Goal: Task Accomplishment & Management: Use online tool/utility

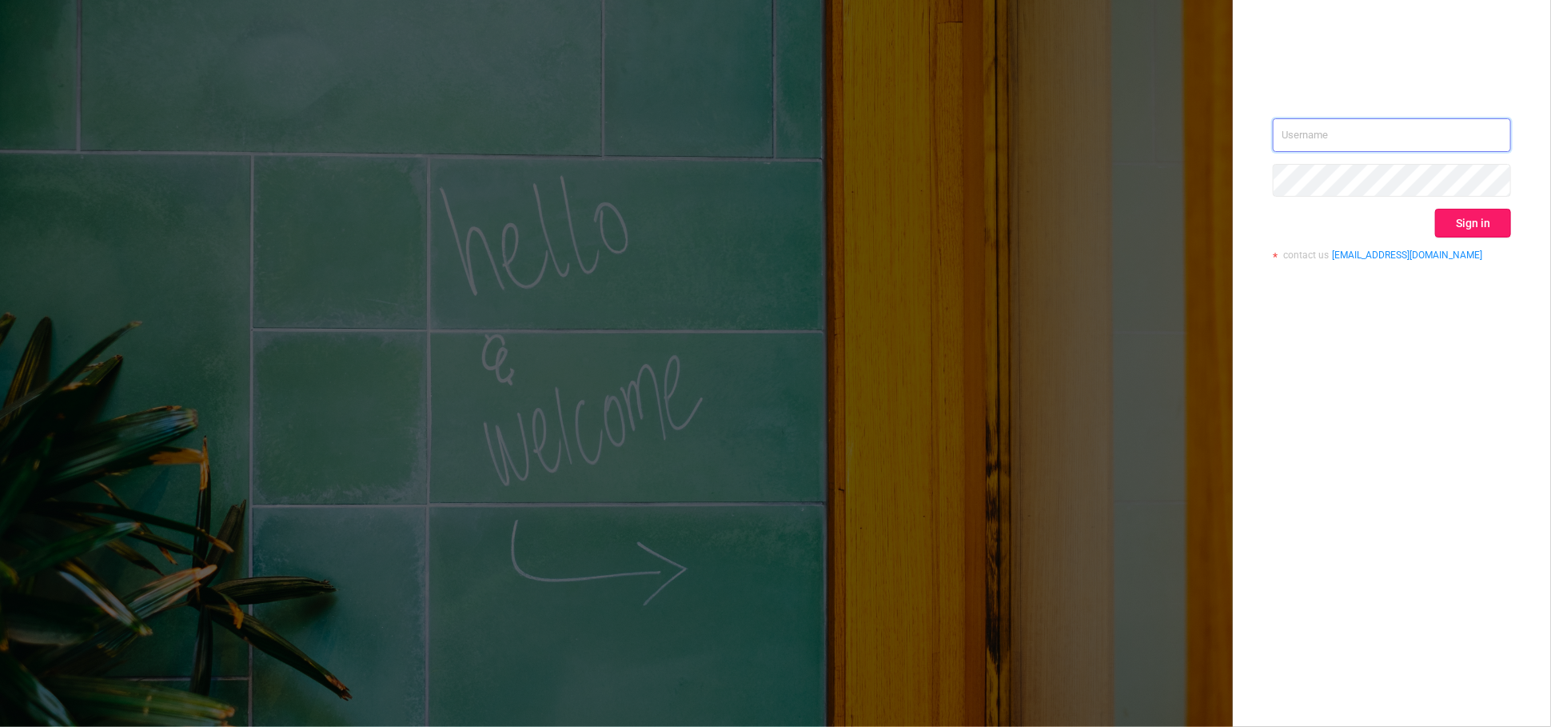
type input "[EMAIL_ADDRESS][PERSON_NAME][DOMAIN_NAME]"
click at [1488, 232] on button "Sign in" at bounding box center [1473, 223] width 76 height 29
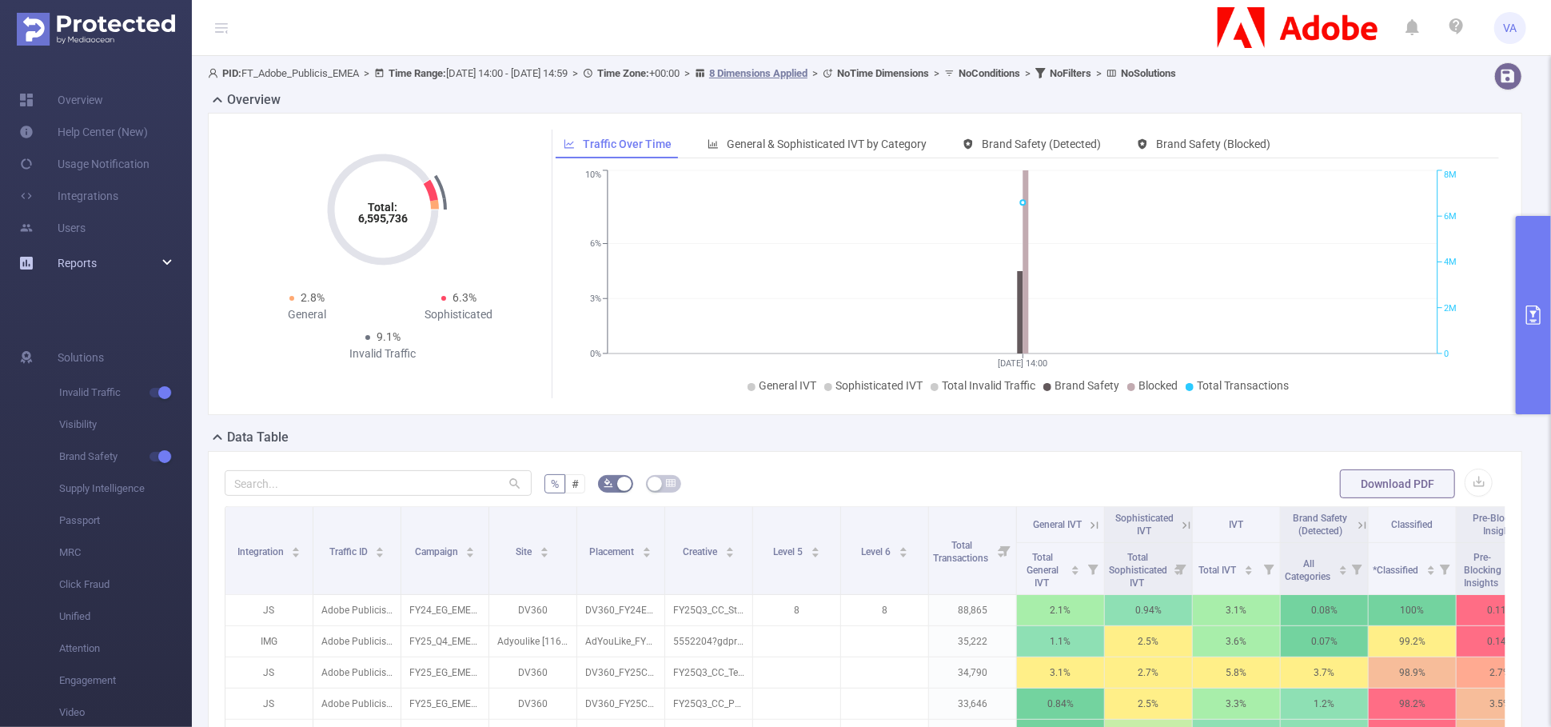
click at [164, 262] on div "Reports" at bounding box center [96, 263] width 192 height 32
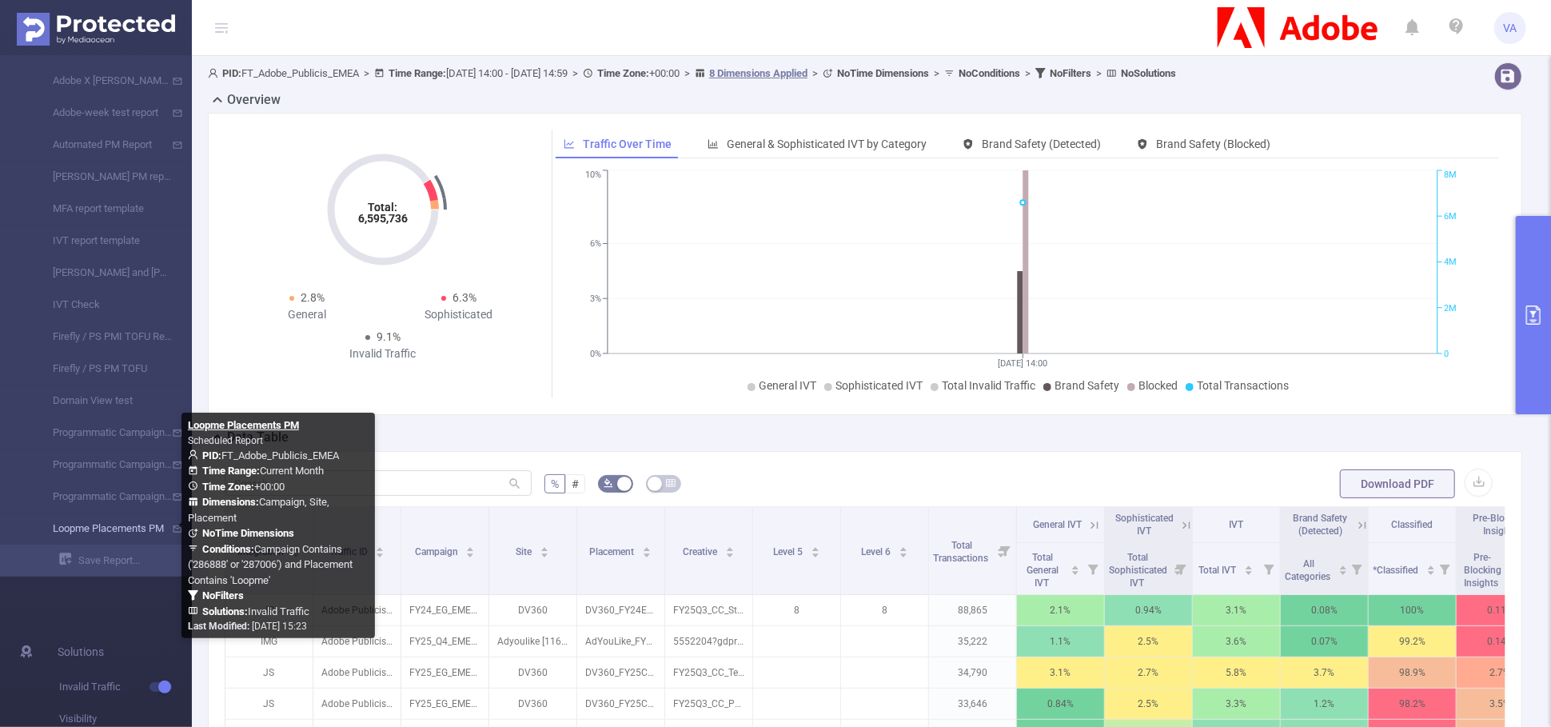
click at [121, 524] on link "Loopme Placements PM" at bounding box center [102, 528] width 141 height 32
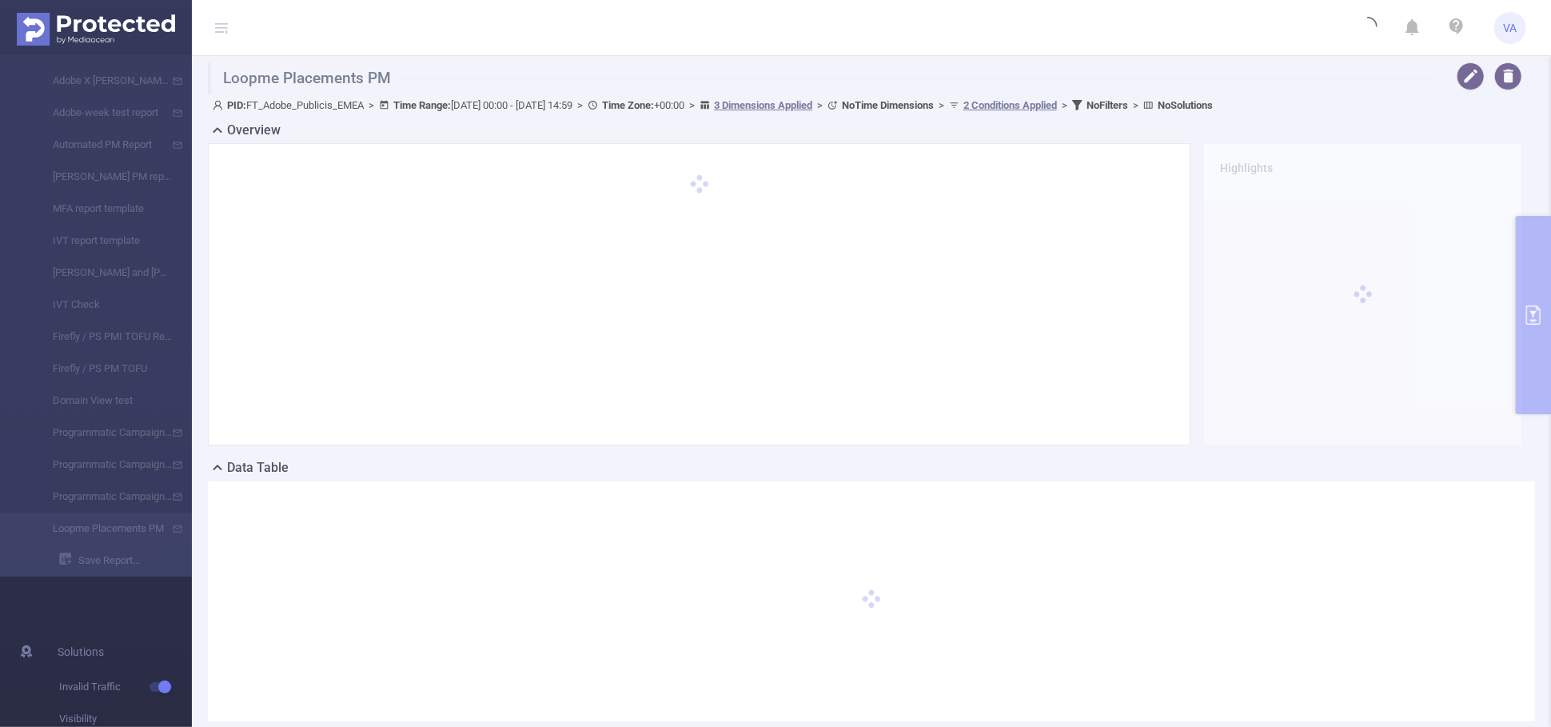
type input "[DATE] 00:00"
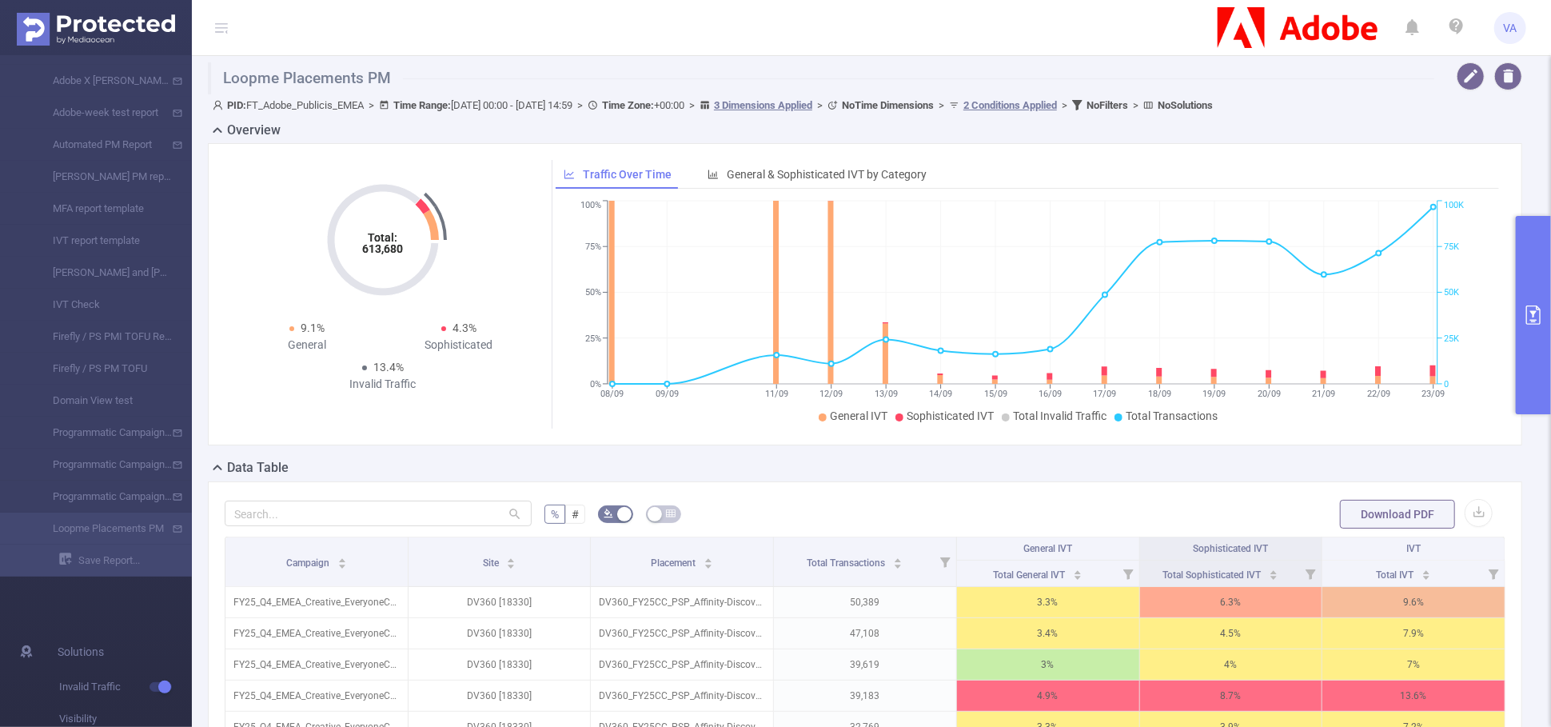
click at [1531, 281] on button "primary" at bounding box center [1533, 315] width 35 height 198
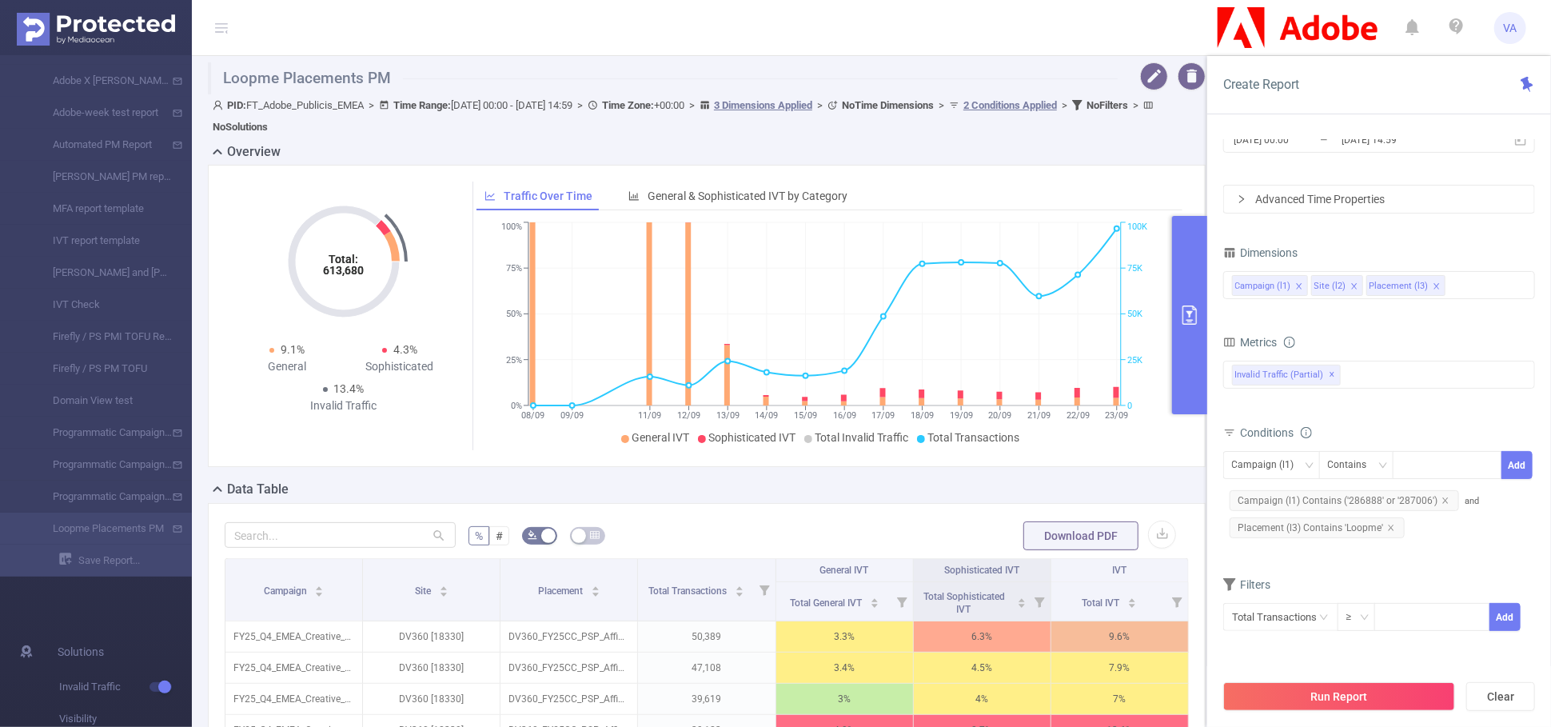
click at [1068, 34] on header "VA" at bounding box center [775, 28] width 1551 height 56
click at [1140, 73] on button "button" at bounding box center [1154, 76] width 28 height 28
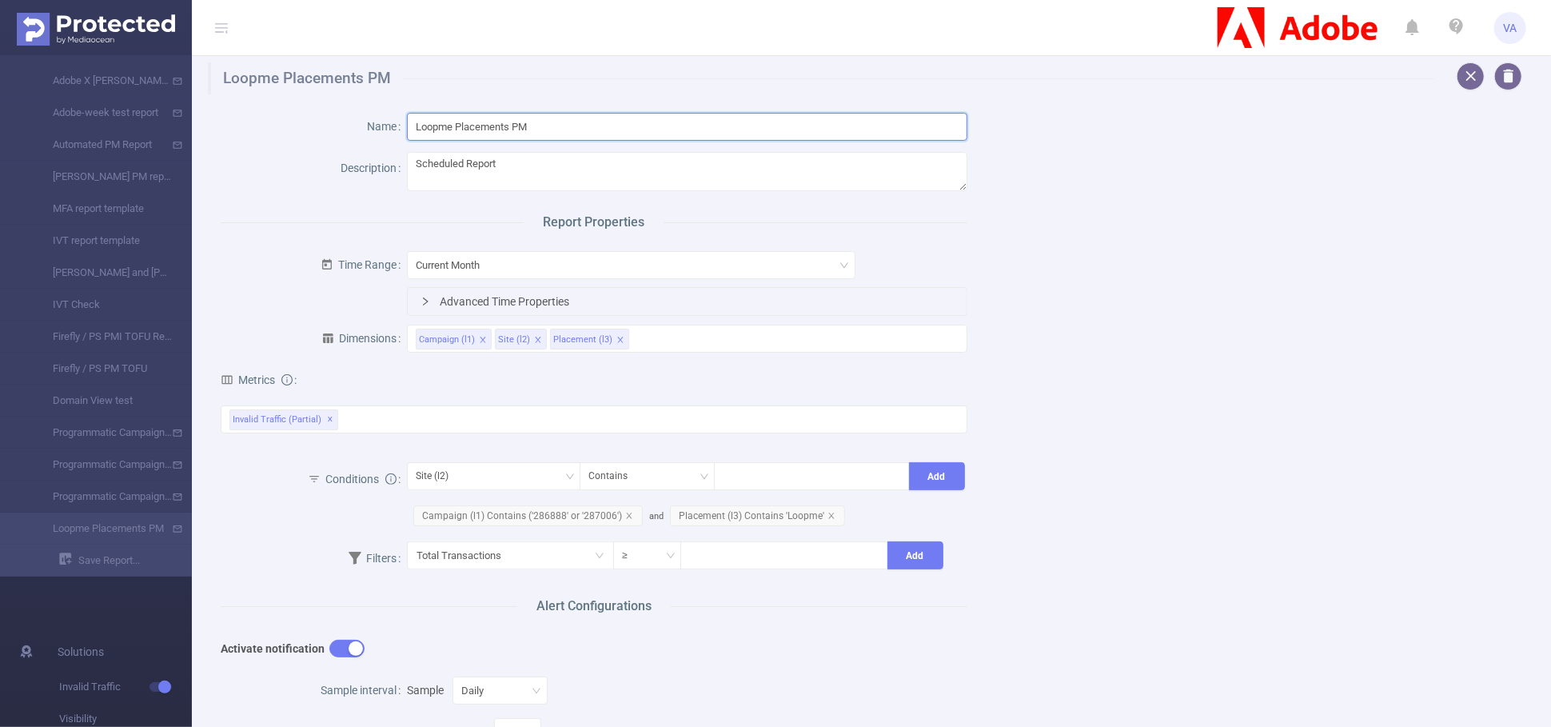
drag, startPoint x: 536, startPoint y: 131, endPoint x: 361, endPoint y: 131, distance: 175.1
click at [361, 131] on div "Name Loopme Placements PM" at bounding box center [594, 128] width 747 height 42
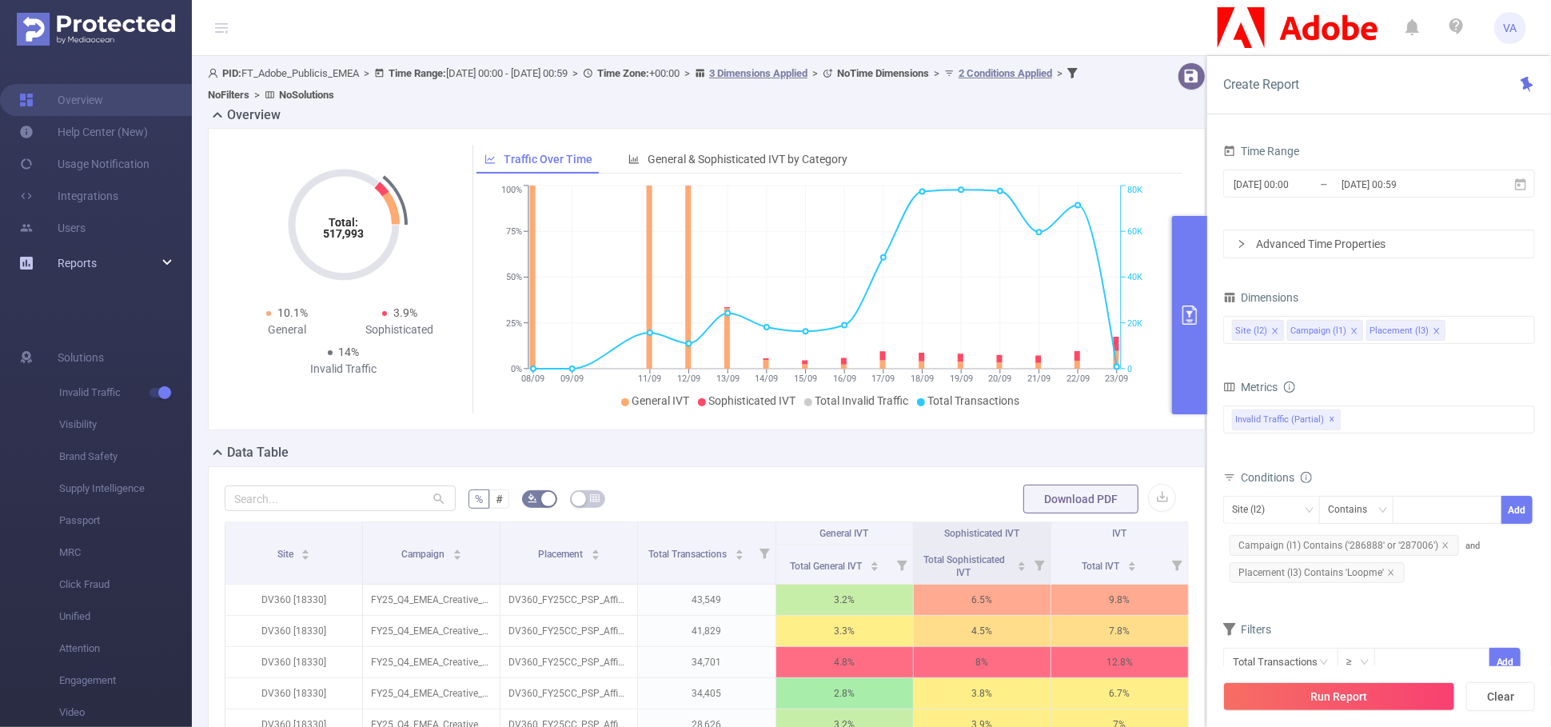
click at [177, 265] on div "Reports" at bounding box center [96, 263] width 192 height 32
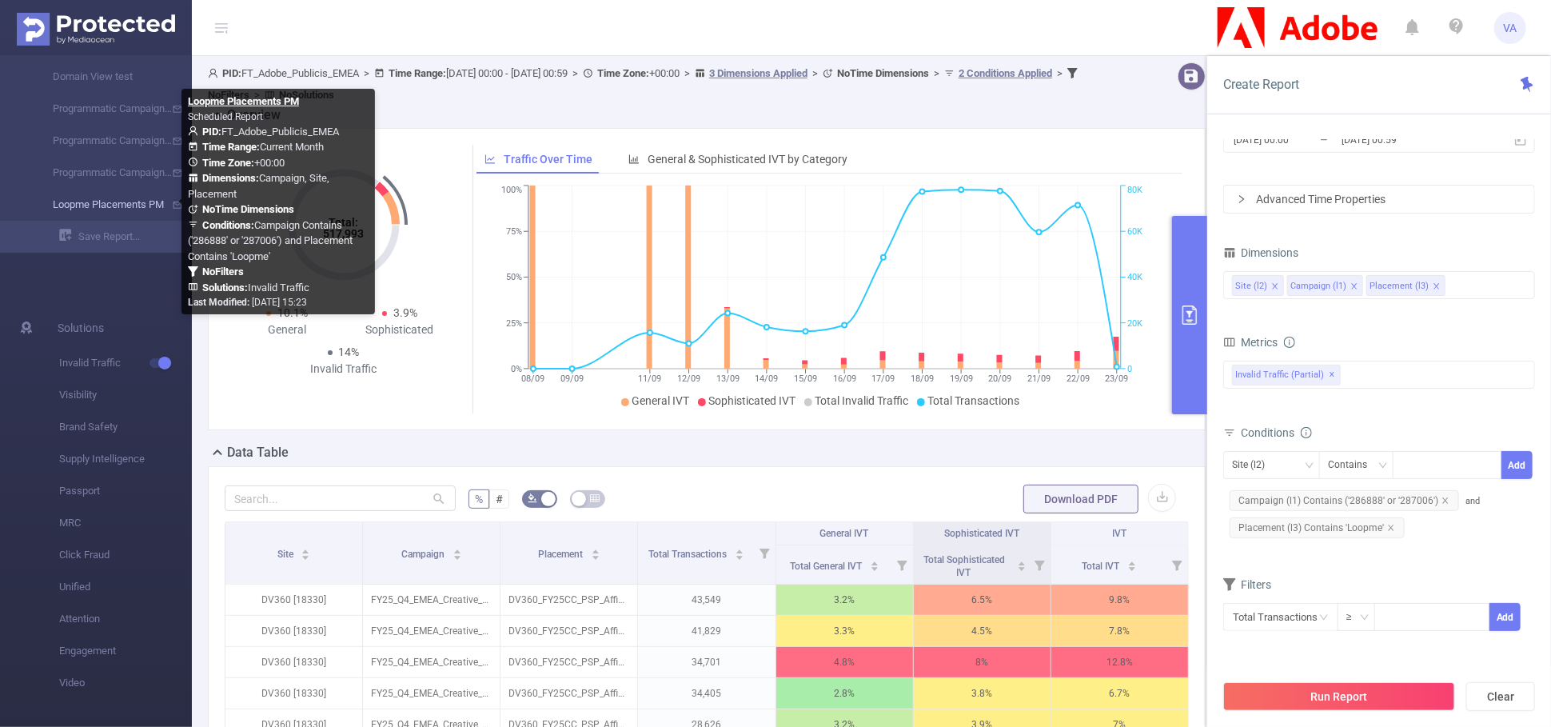
click at [78, 197] on link "Loopme Placements PM" at bounding box center [102, 205] width 141 height 32
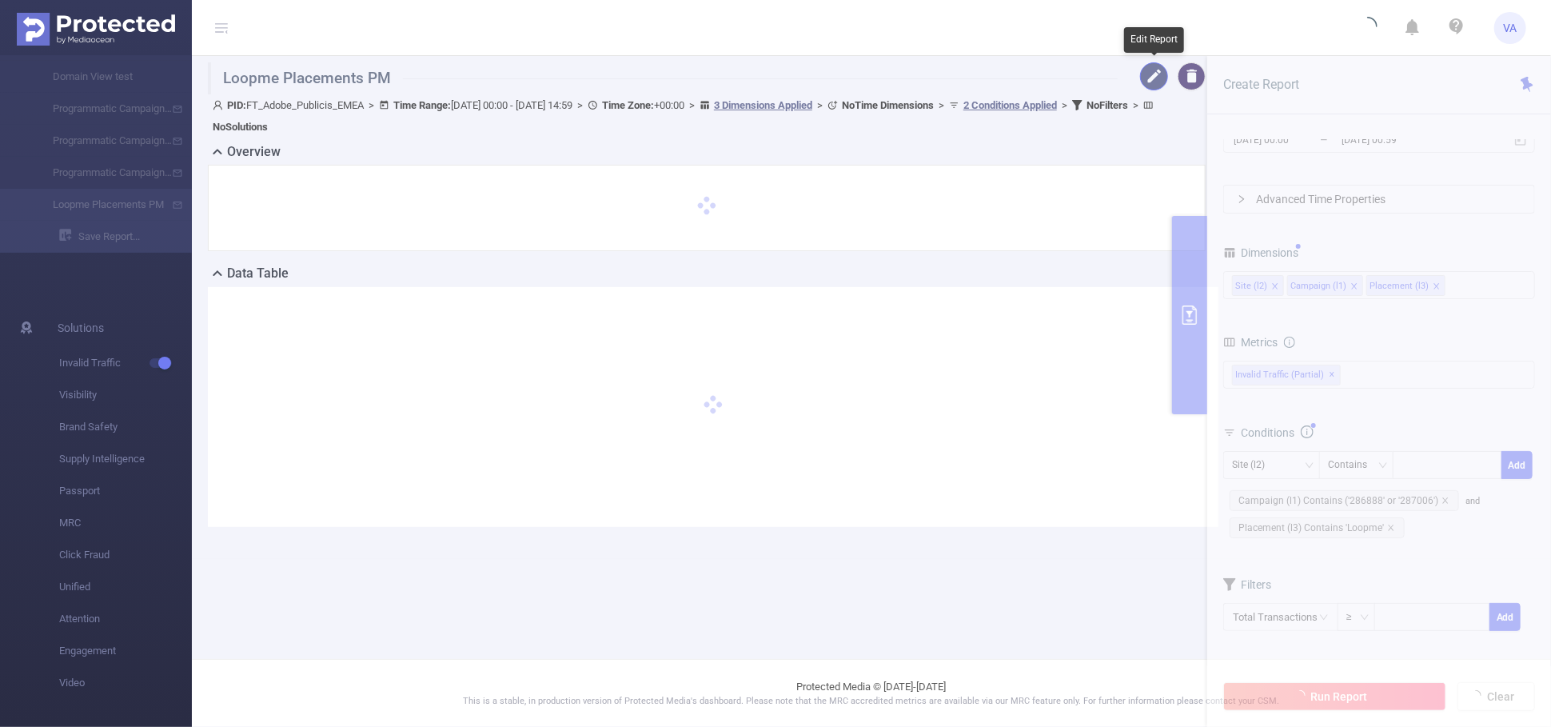
click at [1155, 72] on button "button" at bounding box center [1154, 76] width 28 height 28
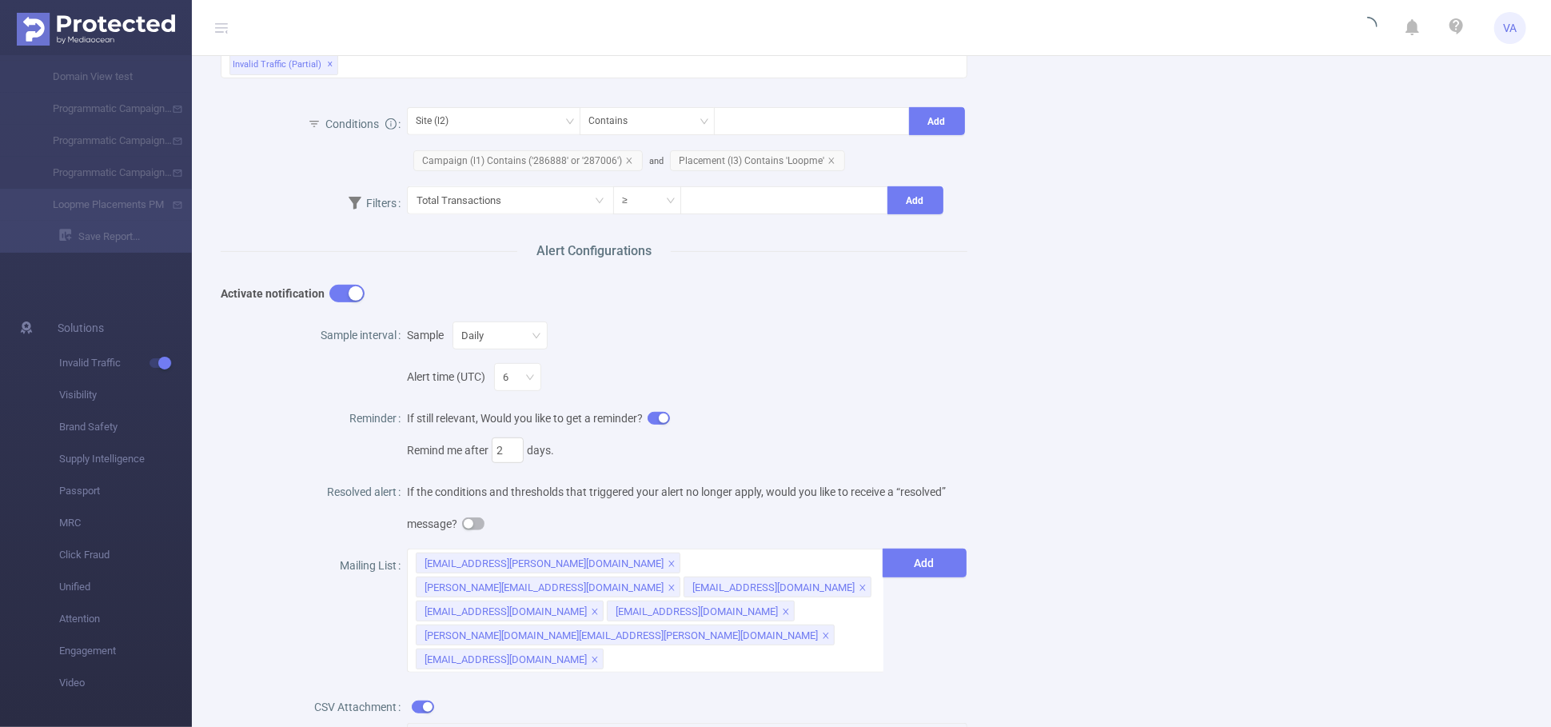
scroll to position [528, 0]
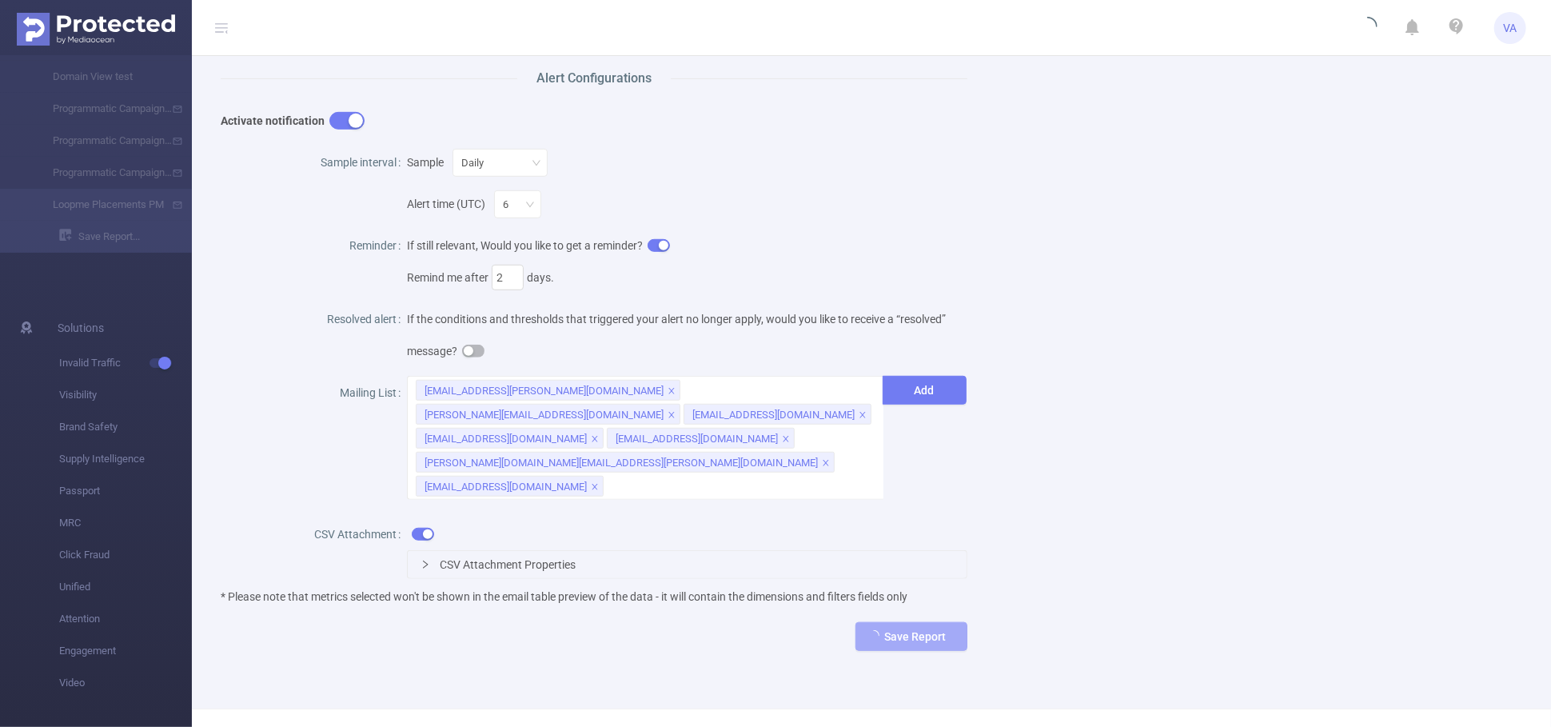
click at [548, 558] on span "CSV Attachment Properties" at bounding box center [508, 564] width 136 height 13
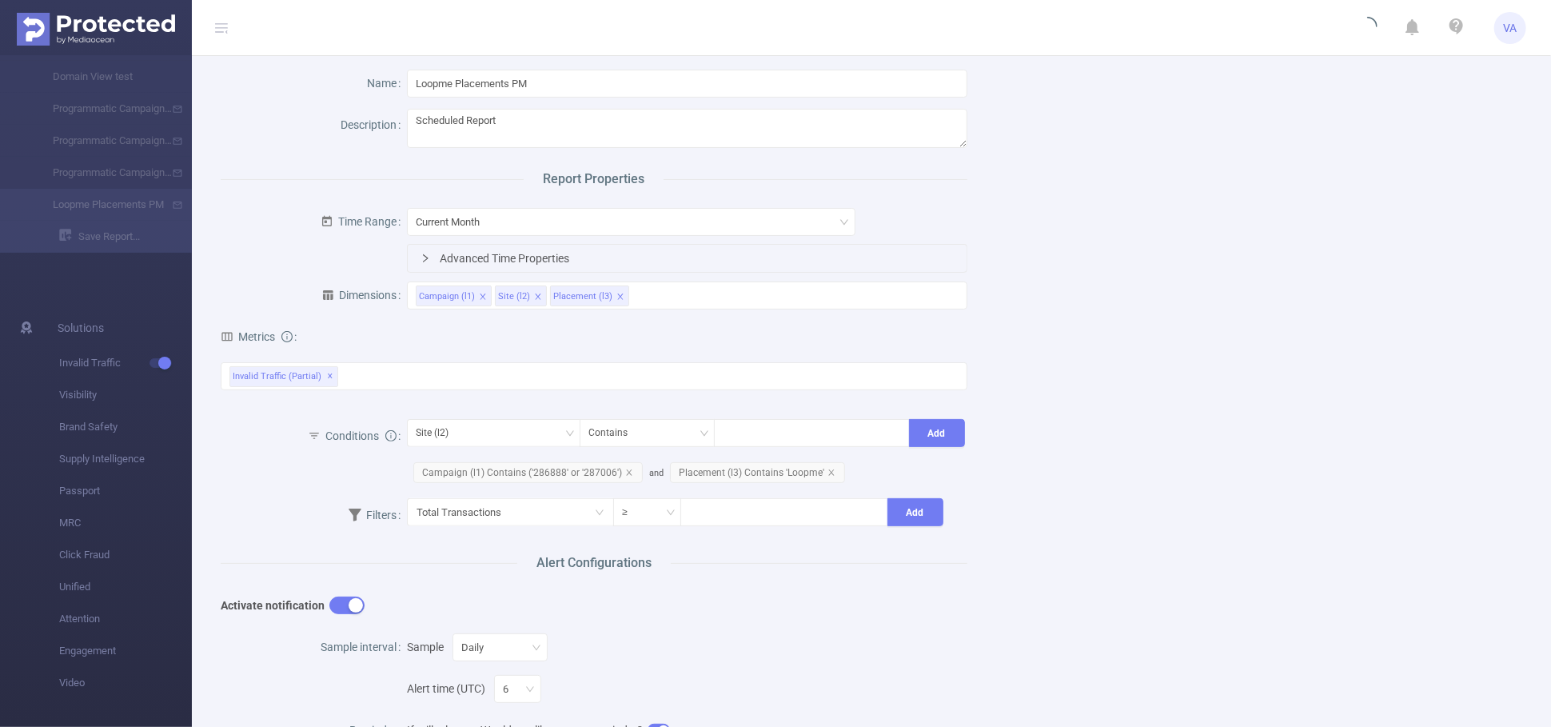
scroll to position [0, 0]
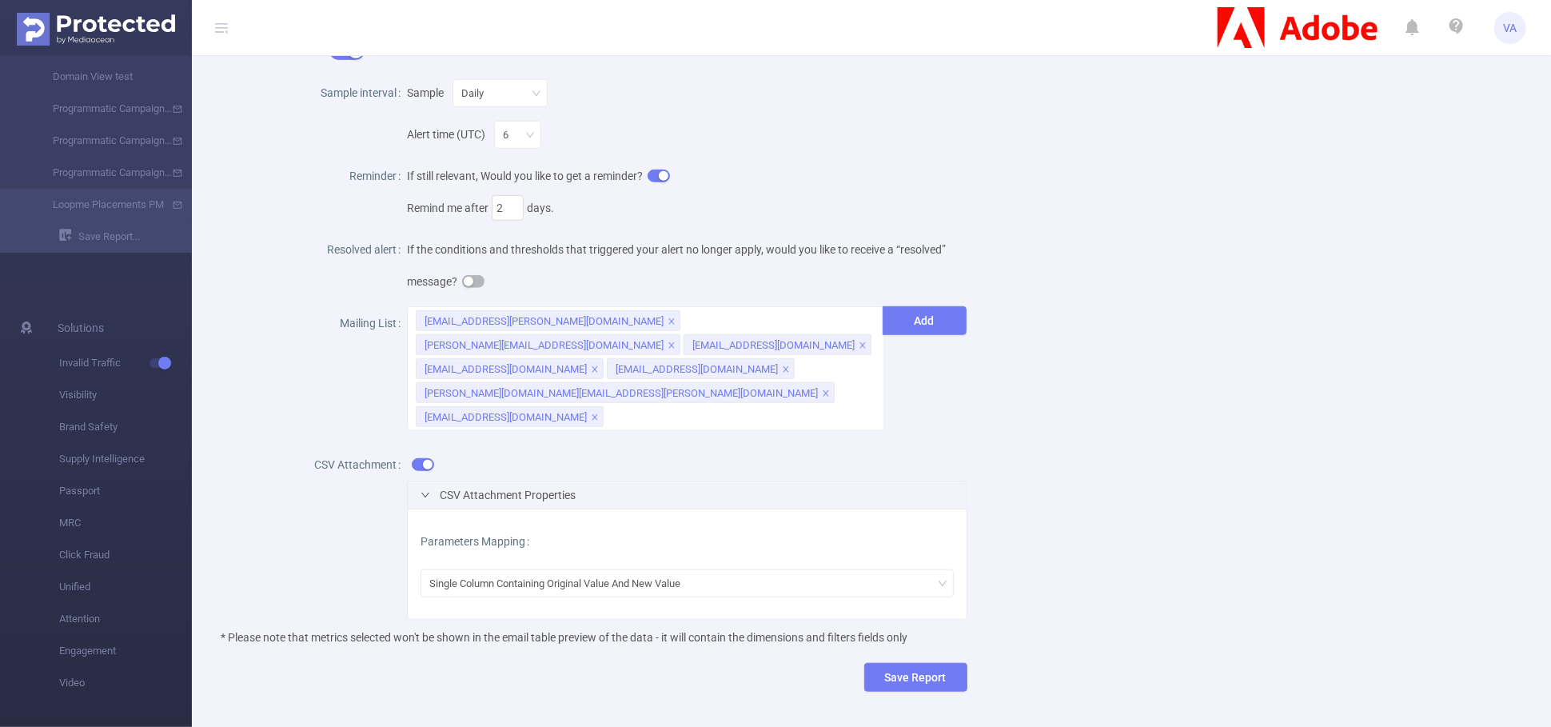
scroll to position [611, 0]
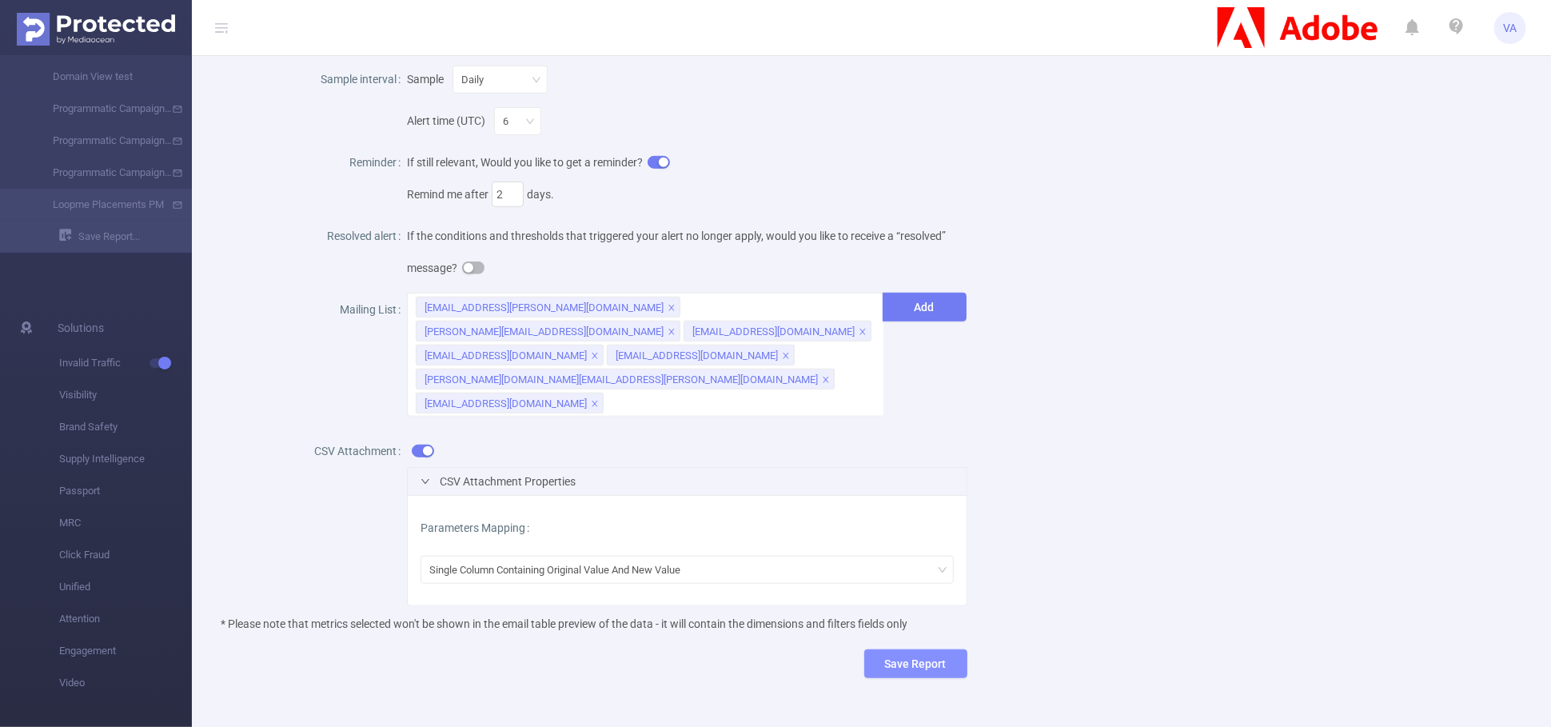
click at [935, 649] on button "Save Report" at bounding box center [915, 663] width 103 height 29
click at [986, 560] on button "Save" at bounding box center [983, 565] width 37 height 19
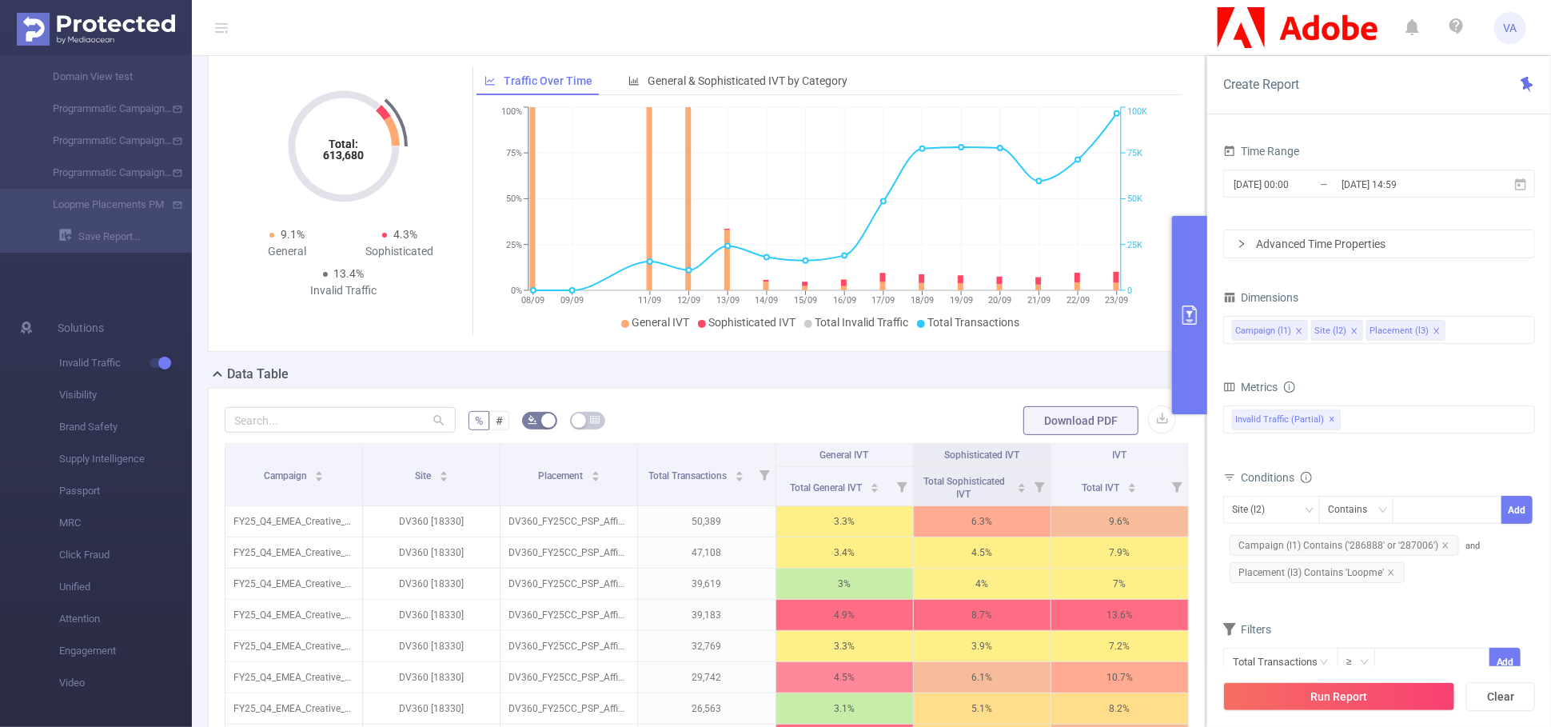
scroll to position [428, 0]
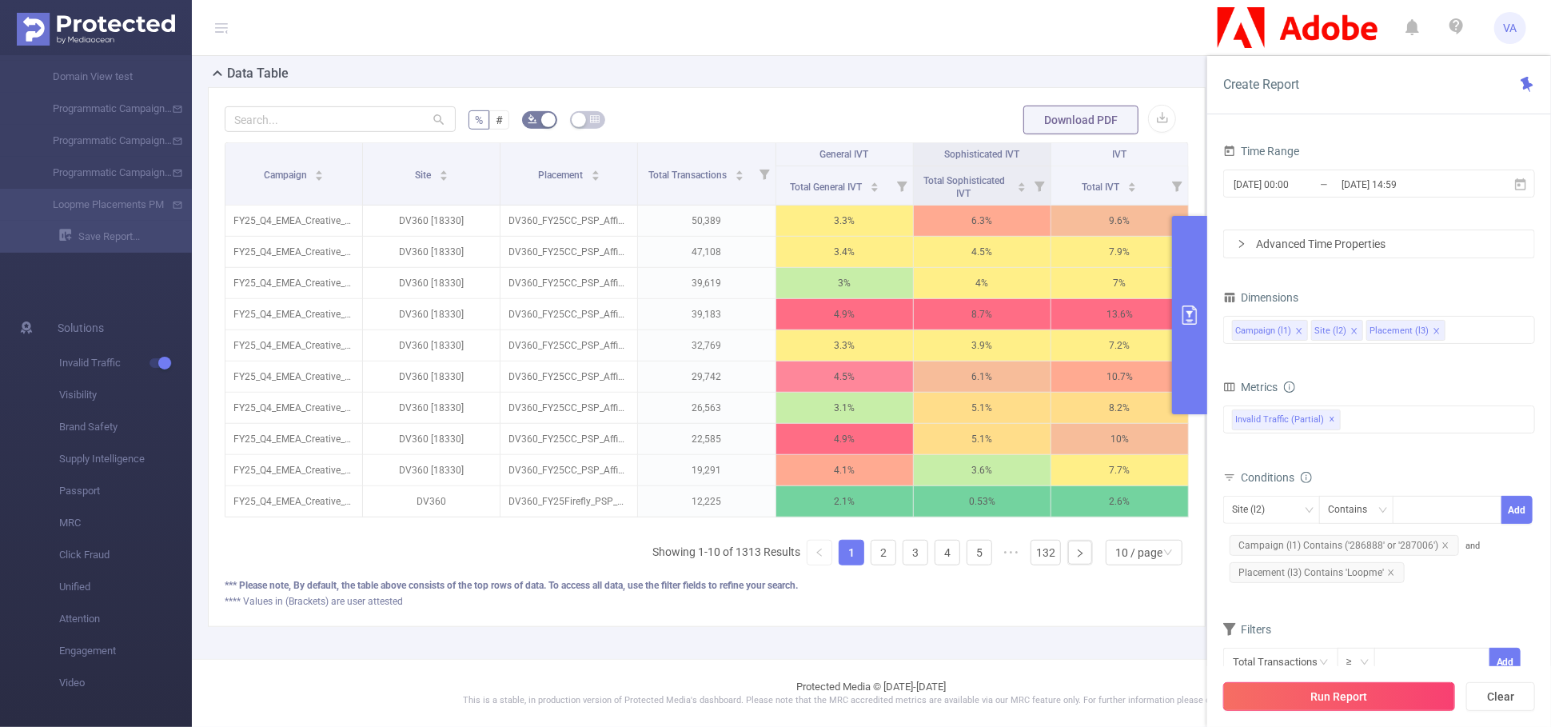
click at [1360, 695] on button "Run Report" at bounding box center [1339, 696] width 232 height 29
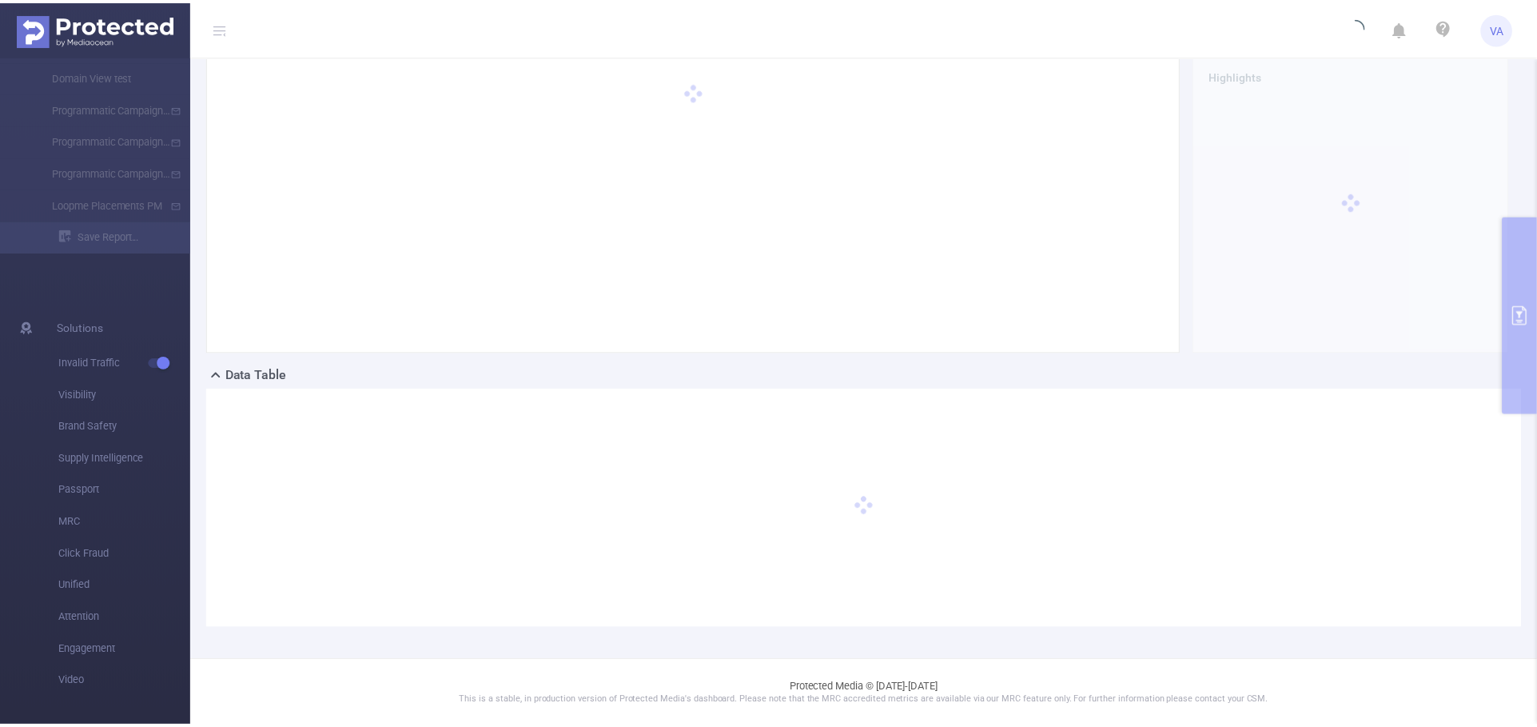
scroll to position [0, 0]
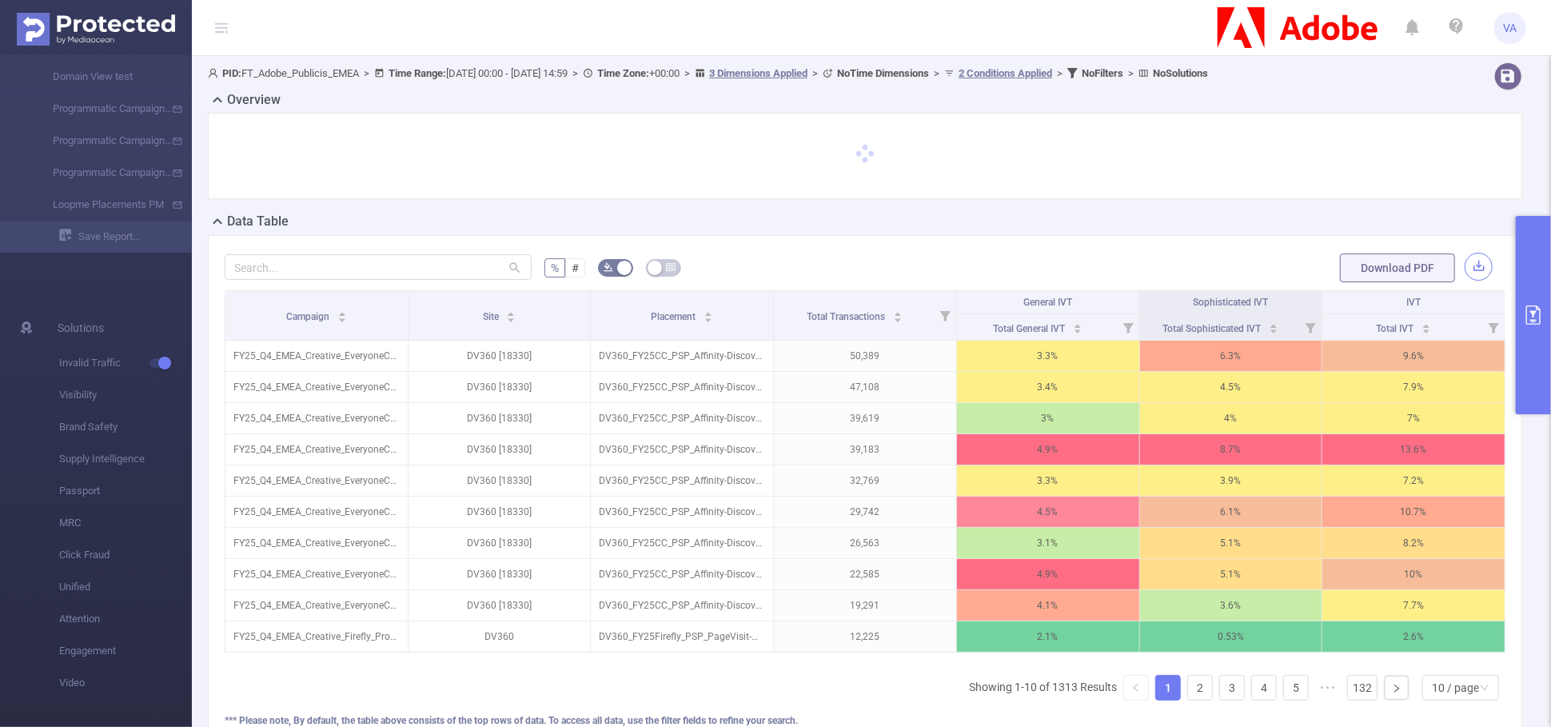
click at [1468, 262] on button "button" at bounding box center [1478, 267] width 28 height 28
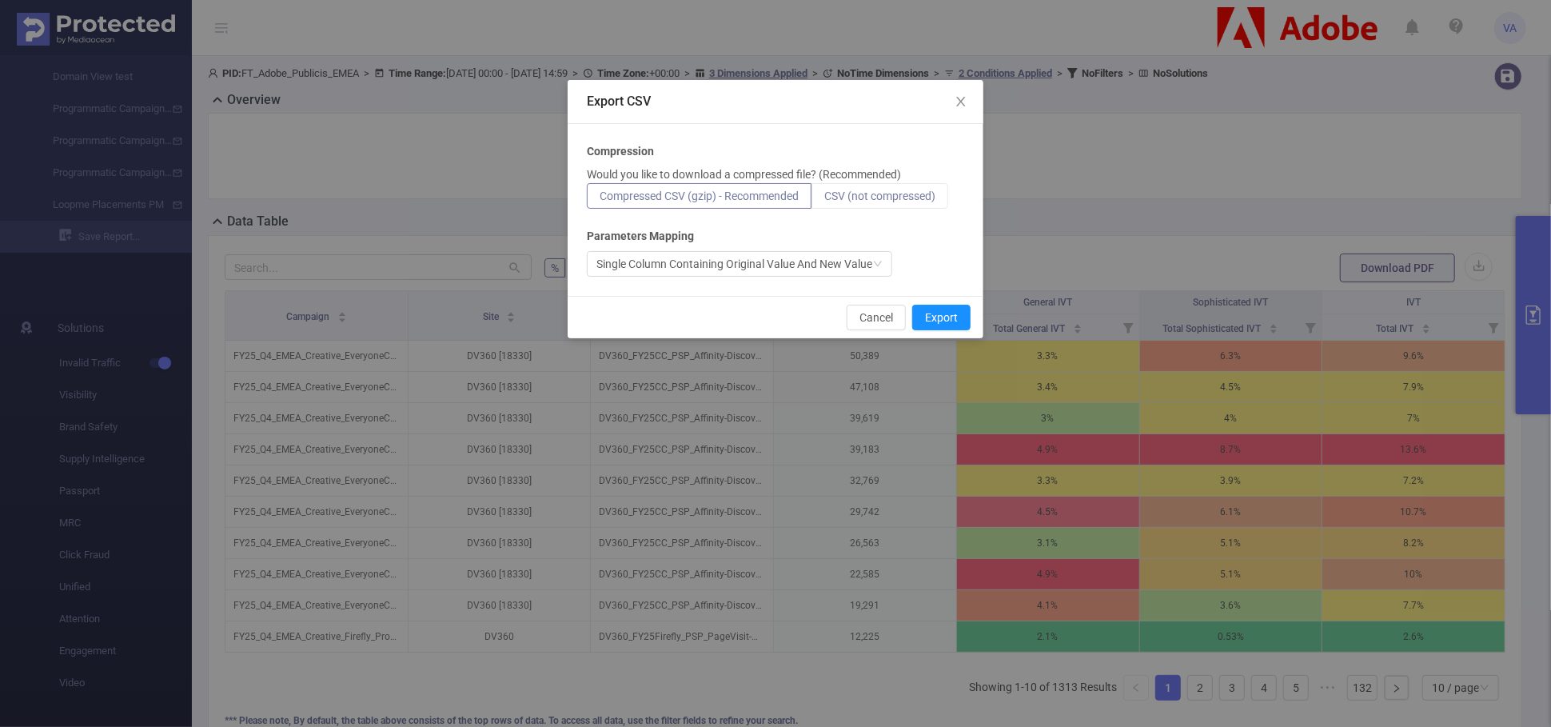
click at [865, 193] on span "CSV (not compressed)" at bounding box center [879, 195] width 111 height 13
click at [824, 200] on input "CSV (not compressed)" at bounding box center [824, 200] width 0 height 0
click at [933, 325] on button "Export" at bounding box center [941, 318] width 58 height 26
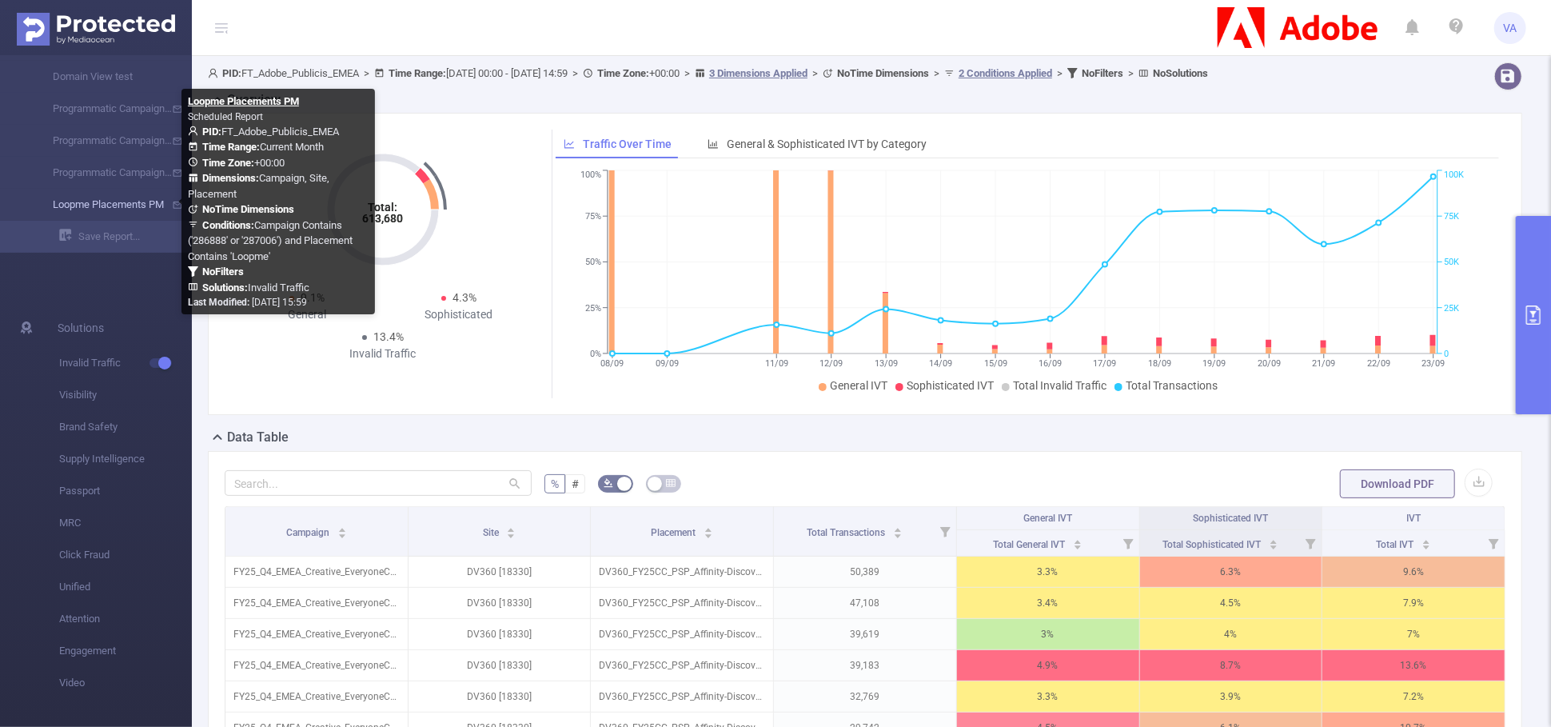
click at [100, 209] on link "Loopme Placements PM" at bounding box center [102, 205] width 141 height 32
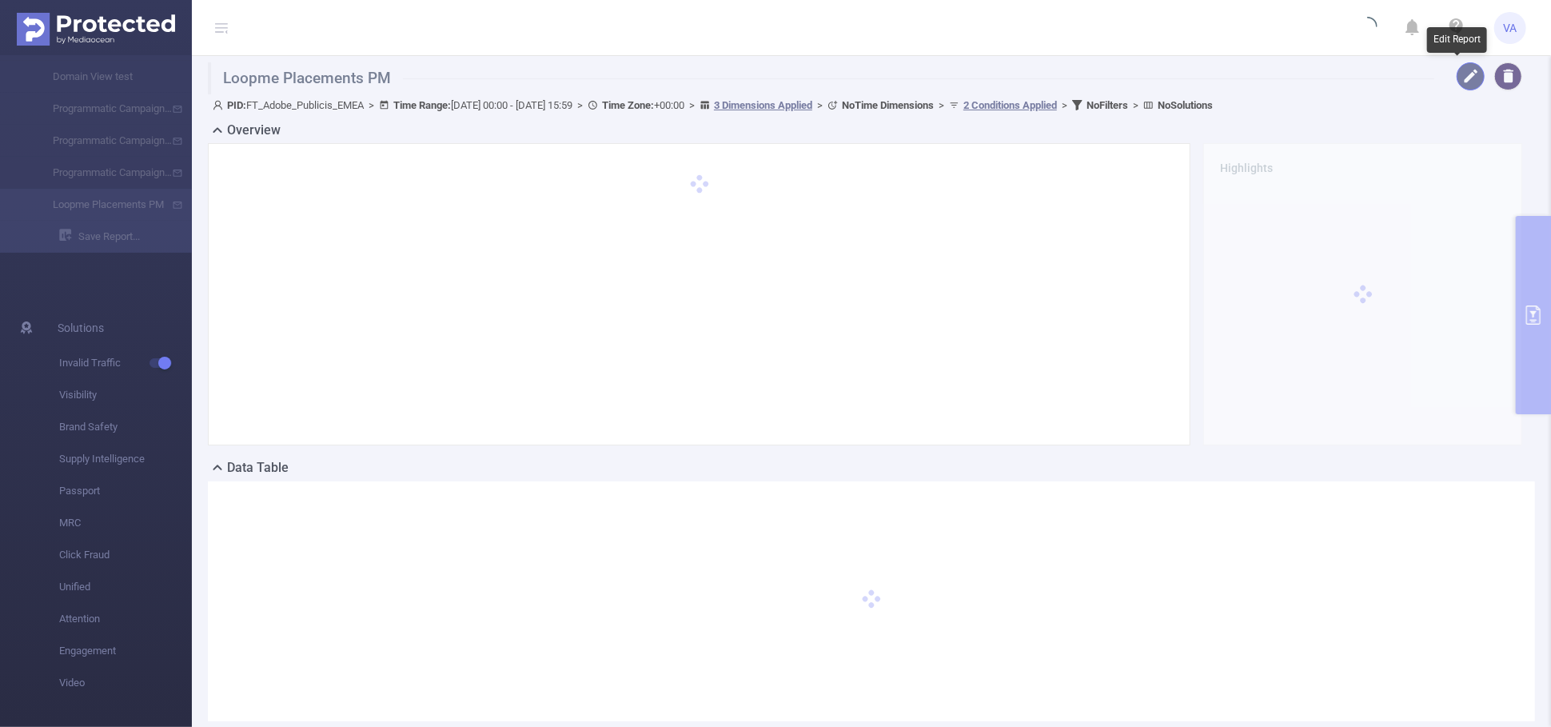
click at [1459, 78] on button "button" at bounding box center [1470, 76] width 28 height 28
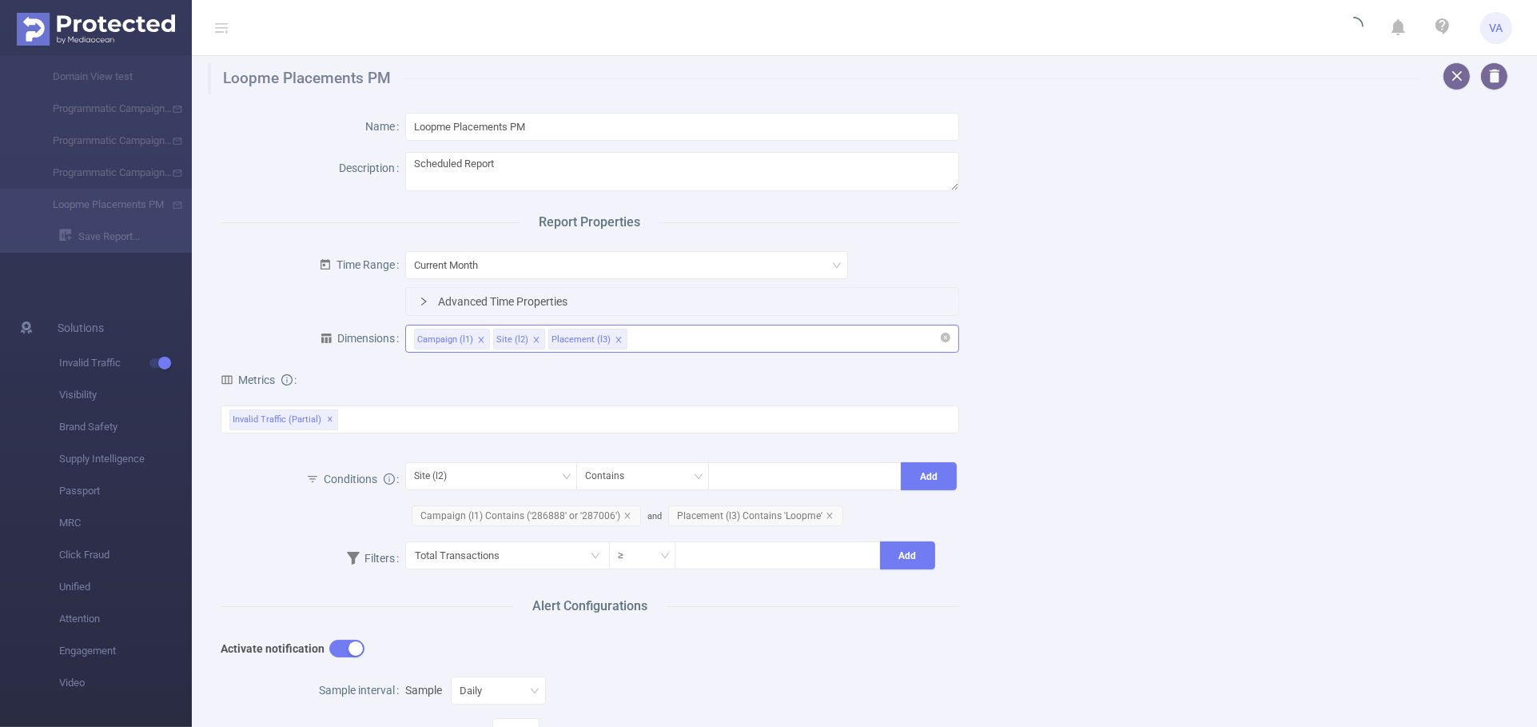
click at [709, 341] on div "Campaign (l1) Site (l2) Placement (l3)" at bounding box center [682, 338] width 536 height 26
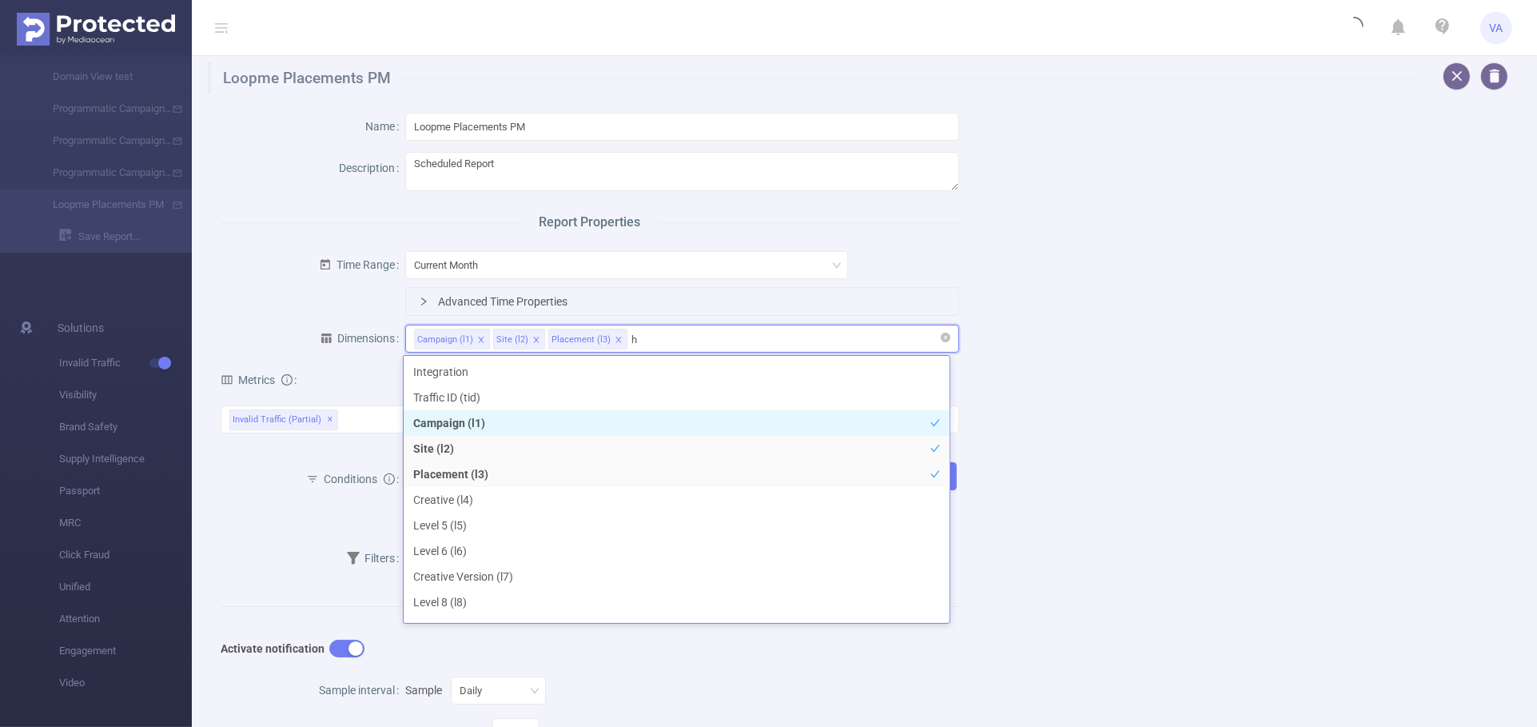
type input "ho"
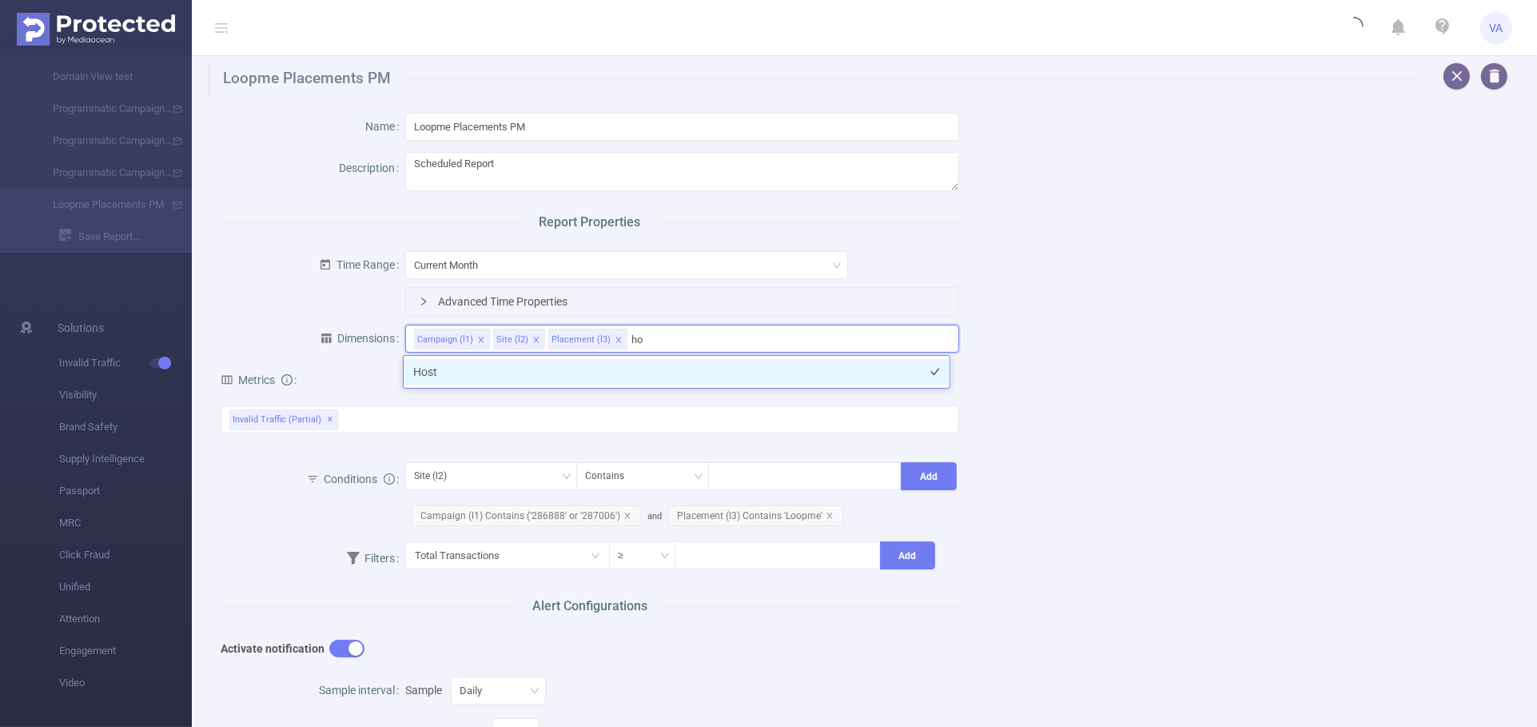
click at [691, 373] on li "Host" at bounding box center [677, 372] width 546 height 26
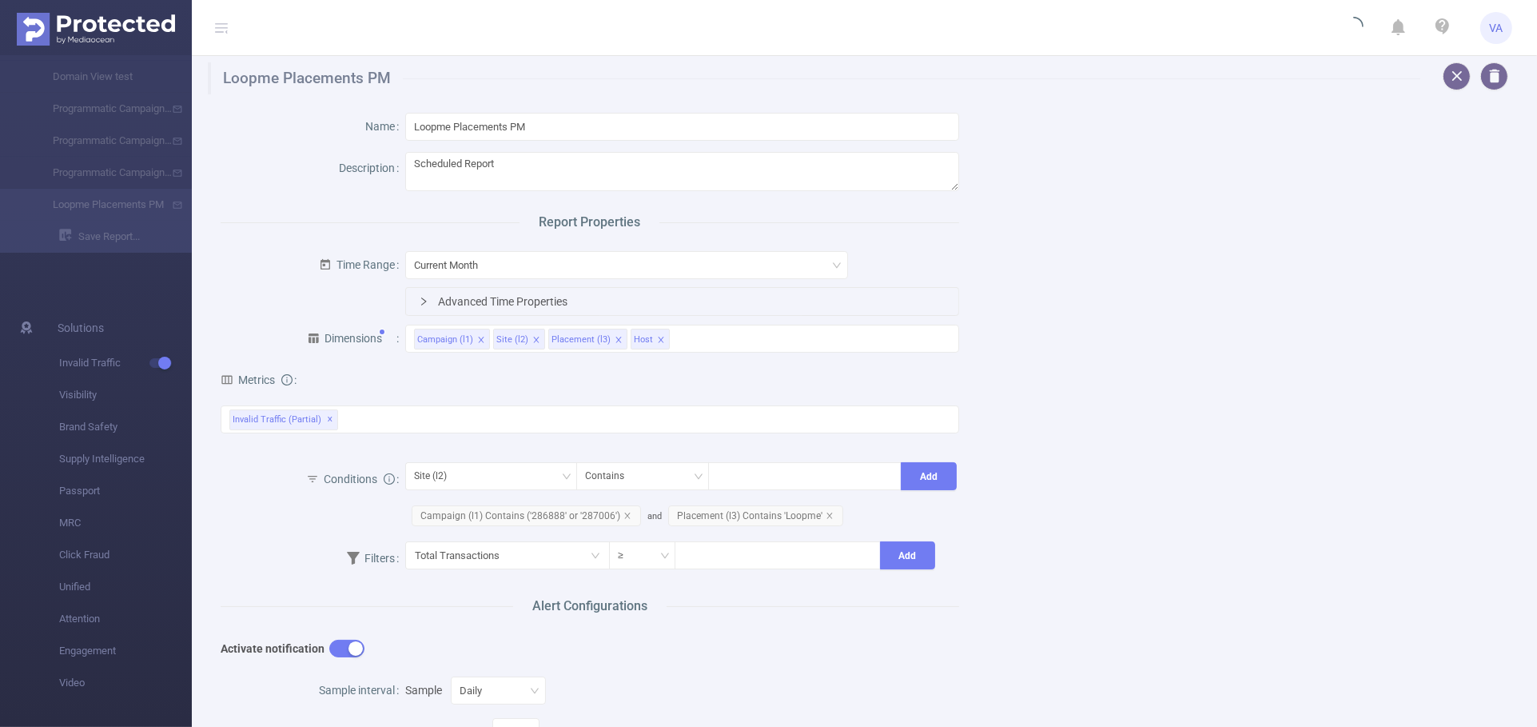
click at [1137, 348] on div "Name Loopme Placements PM Description Scheduled Report Report Properties Time R…" at bounding box center [857, 660] width 1313 height 1133
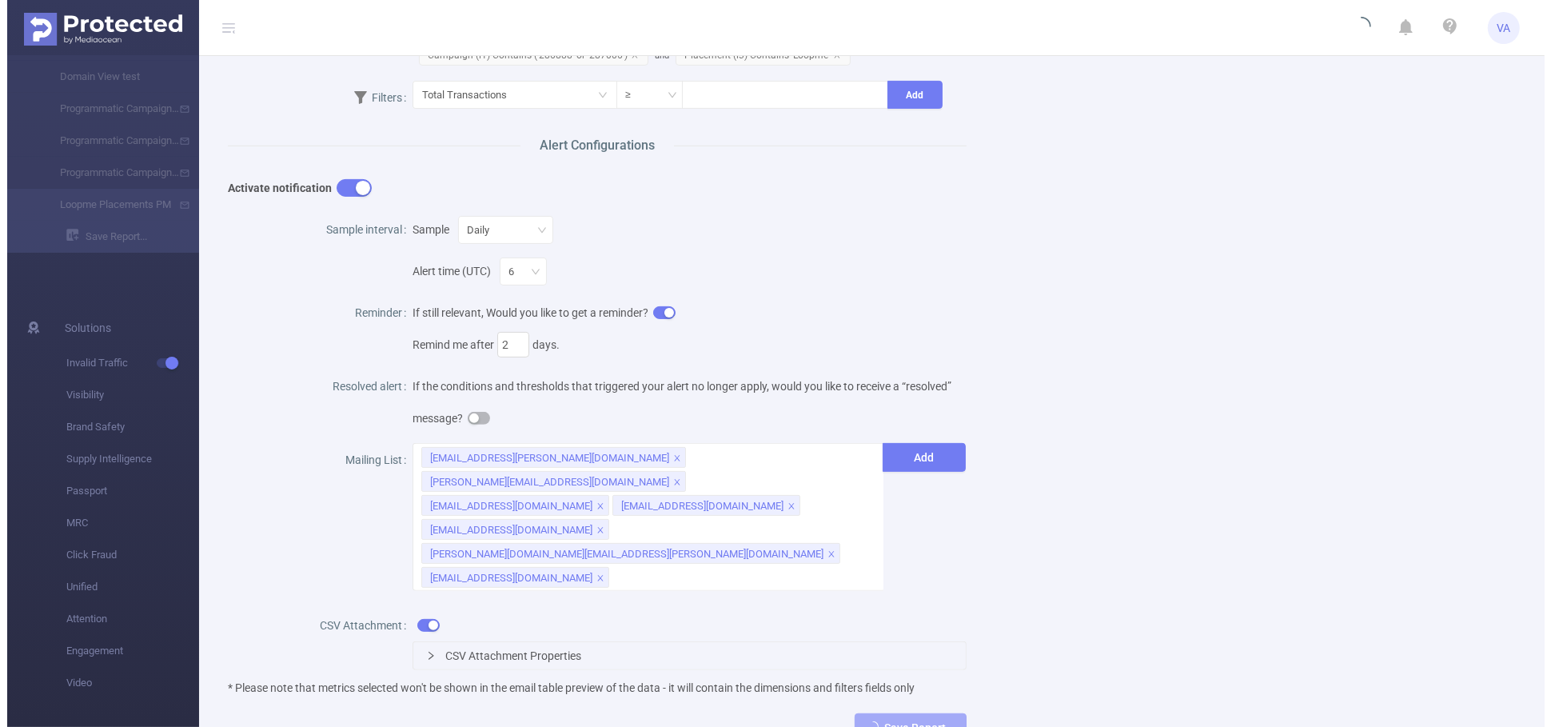
scroll to position [528, 0]
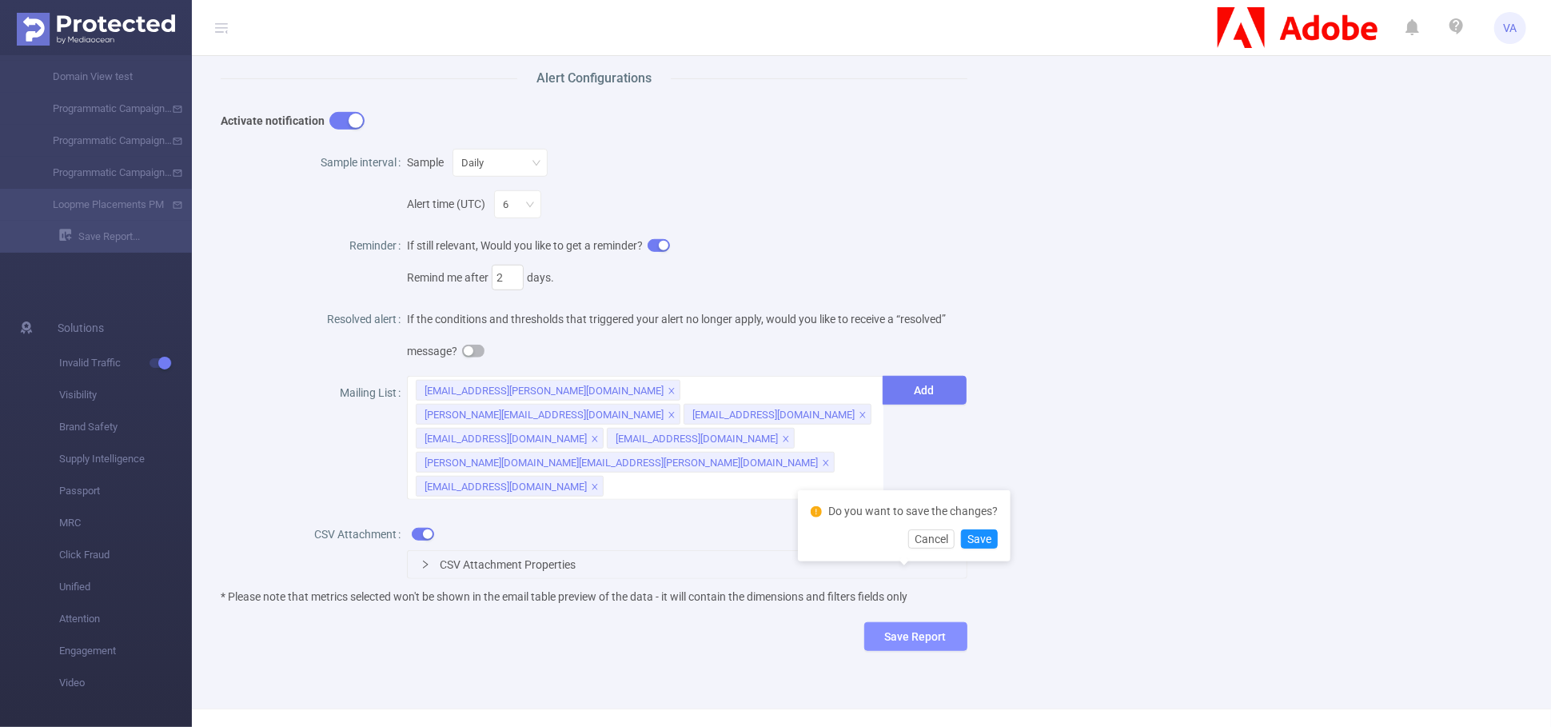
click at [918, 622] on button "Save Report" at bounding box center [915, 636] width 103 height 29
click at [997, 536] on button "Save" at bounding box center [983, 538] width 37 height 19
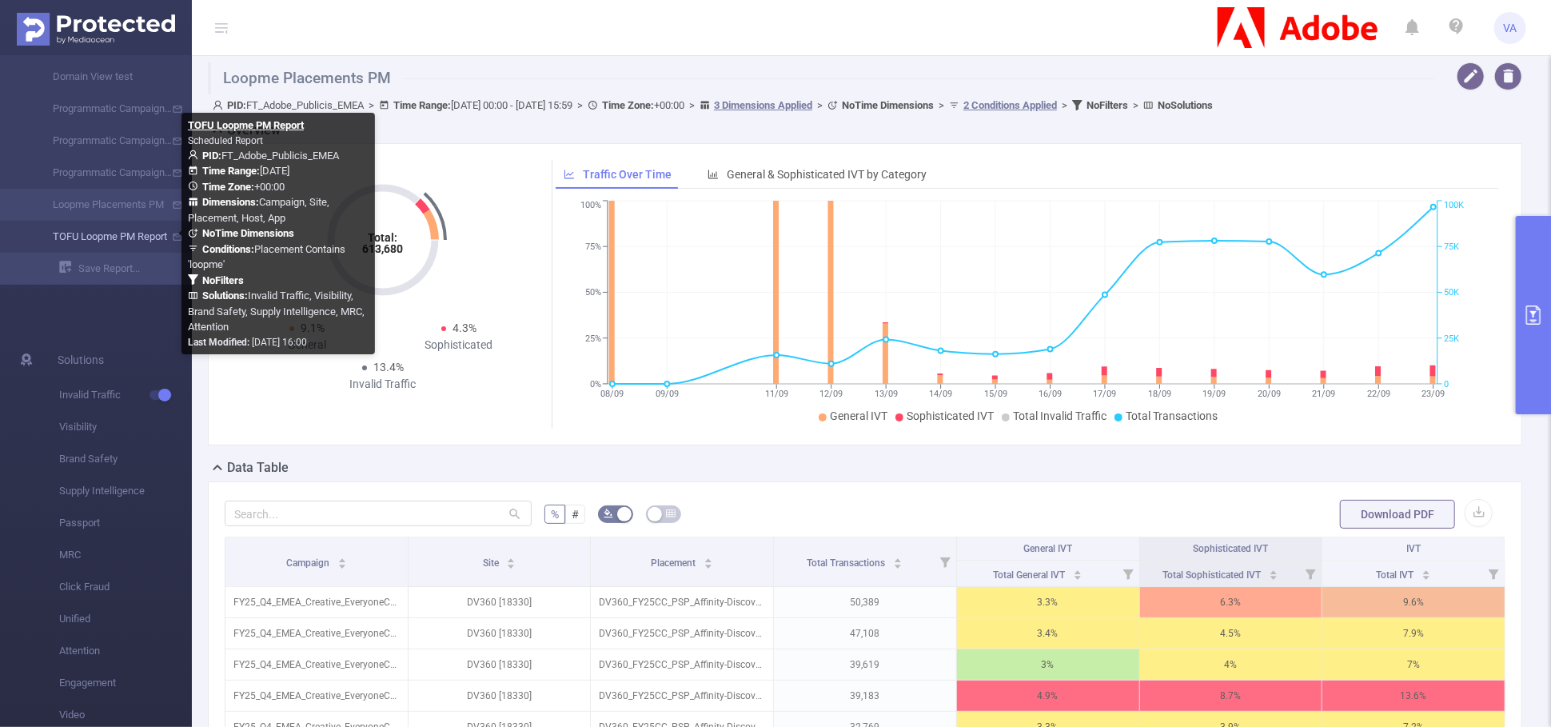
click at [133, 233] on link "TOFU Loopme PM Report" at bounding box center [102, 237] width 141 height 32
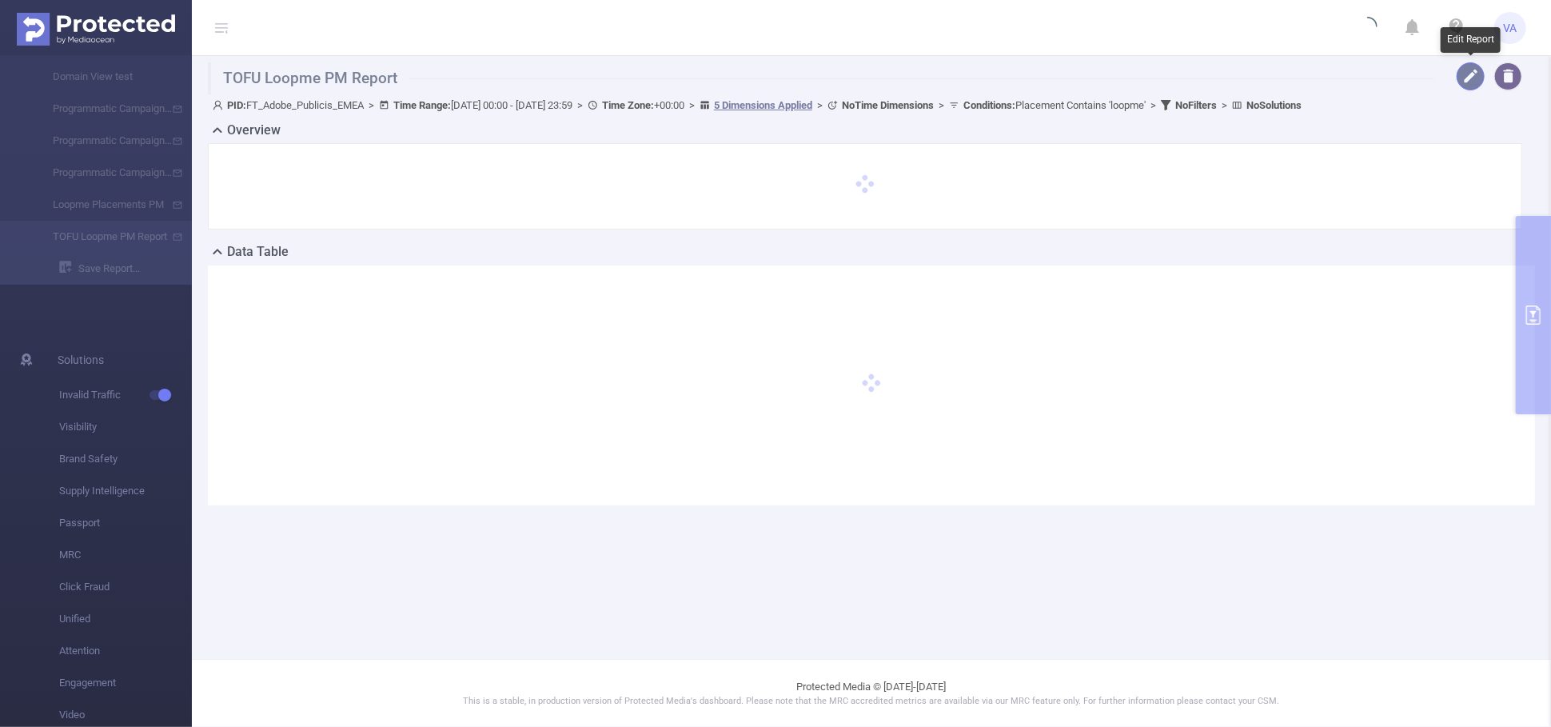
click at [1478, 66] on button "button" at bounding box center [1470, 76] width 28 height 28
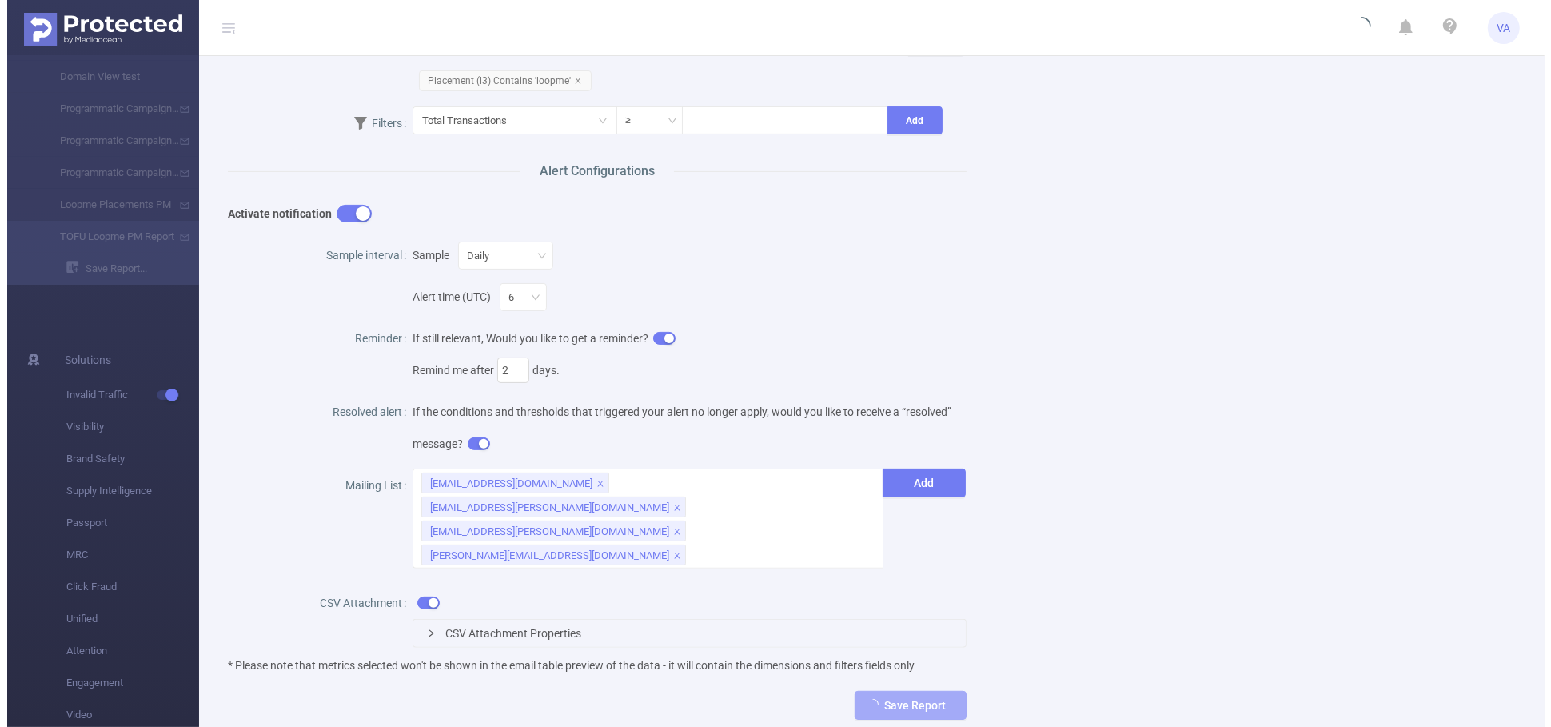
scroll to position [436, 0]
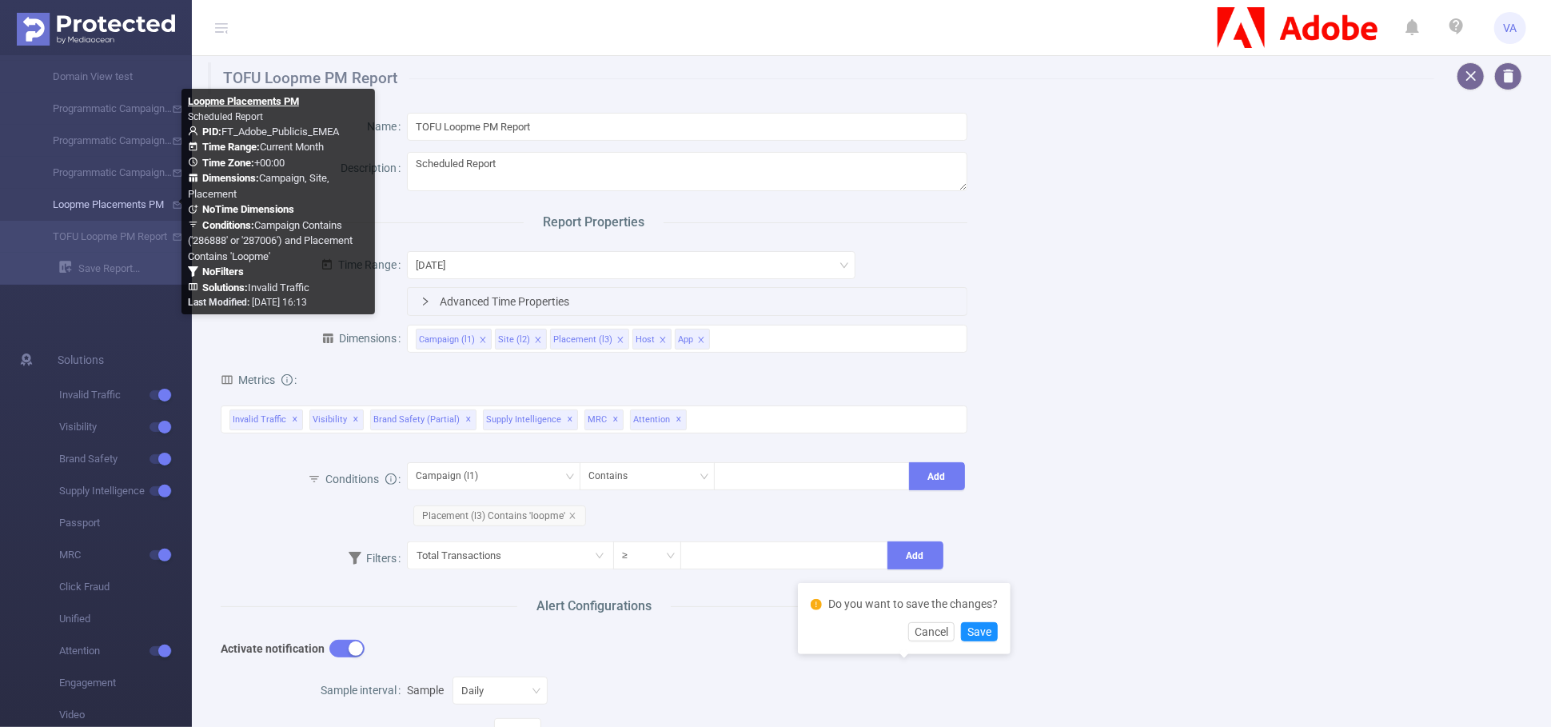
click at [109, 202] on link "Loopme Placements PM" at bounding box center [102, 205] width 141 height 32
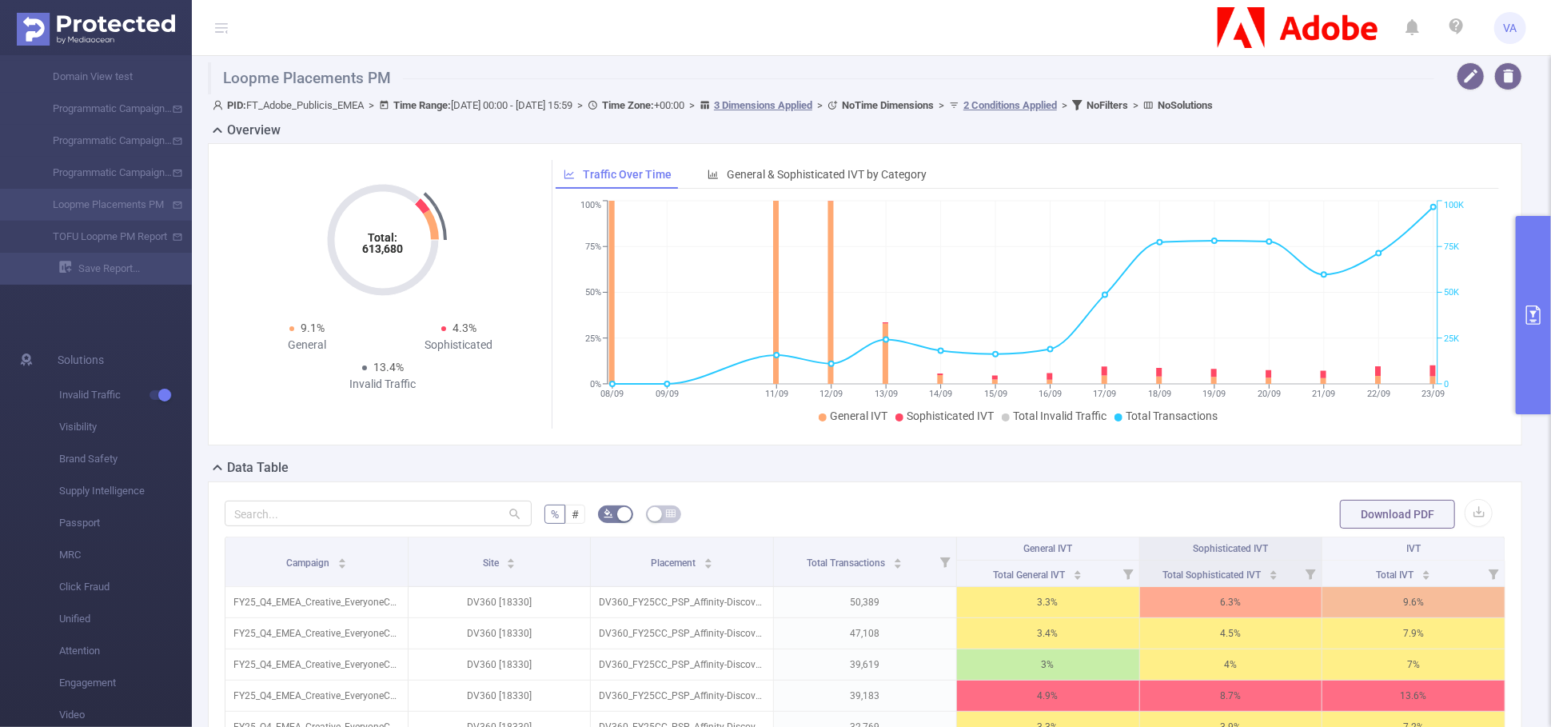
click at [1544, 323] on button "primary" at bounding box center [1533, 315] width 35 height 198
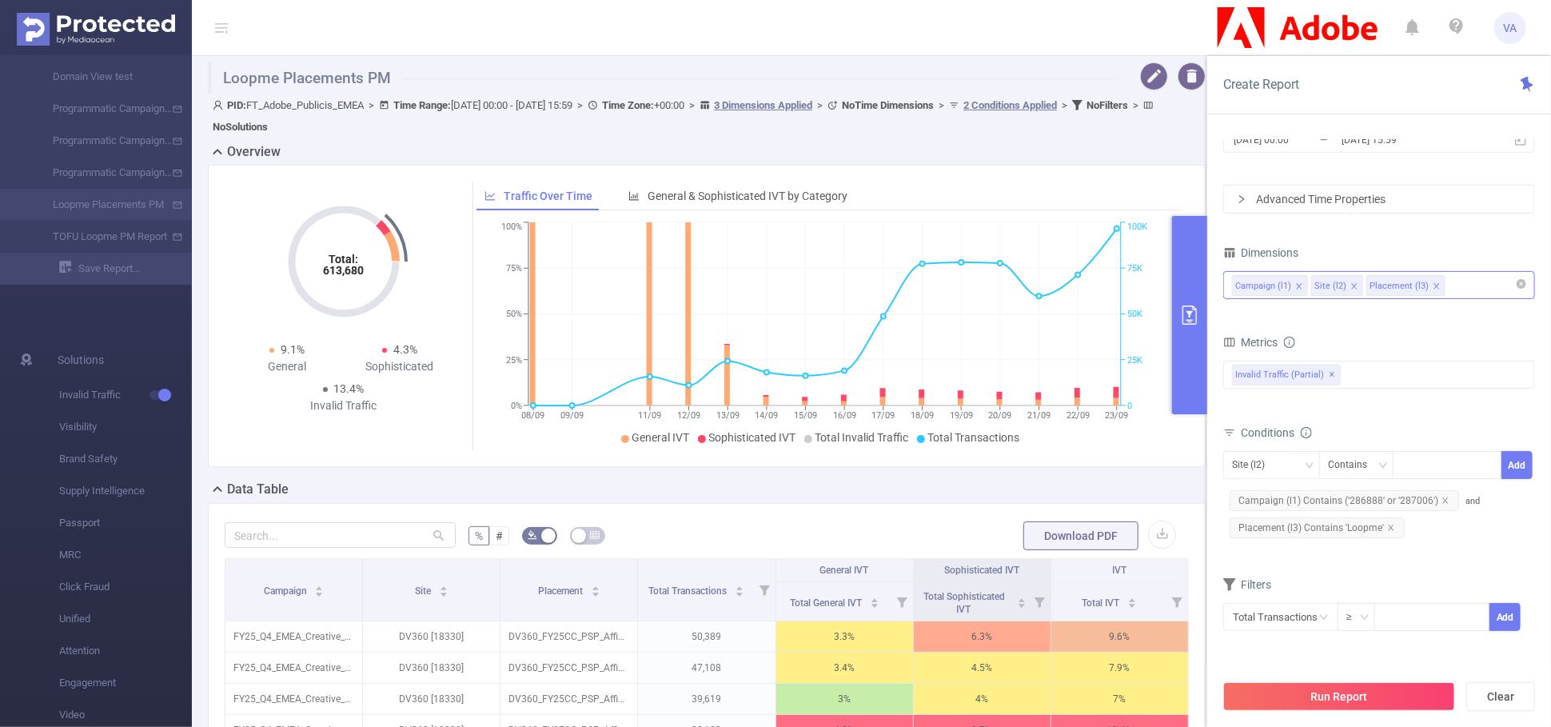
click at [1463, 288] on div "Campaign (l1) Site (l2) Placement (l3)" at bounding box center [1379, 285] width 294 height 26
type input "host"
click at [1429, 319] on li "Host" at bounding box center [1379, 318] width 310 height 26
click at [1422, 235] on div "Time Range 2025-09-01 00:00 _ 2025-09-23 15:59 Advanced Time Properties Dimensi…" at bounding box center [1379, 373] width 312 height 556
click at [1313, 701] on button "Run Report" at bounding box center [1339, 696] width 232 height 29
